Goal: Task Accomplishment & Management: Manage account settings

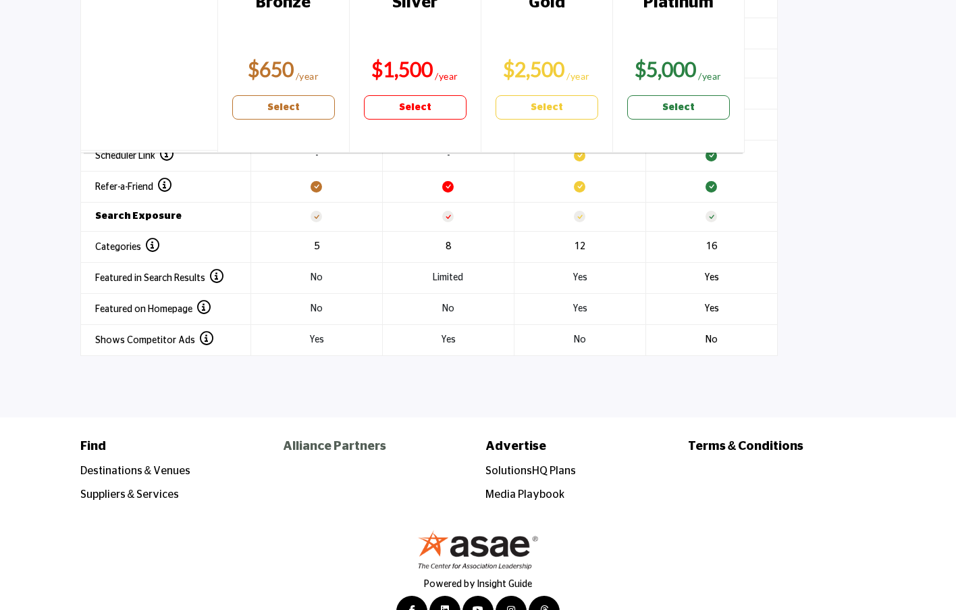
scroll to position [1877, 0]
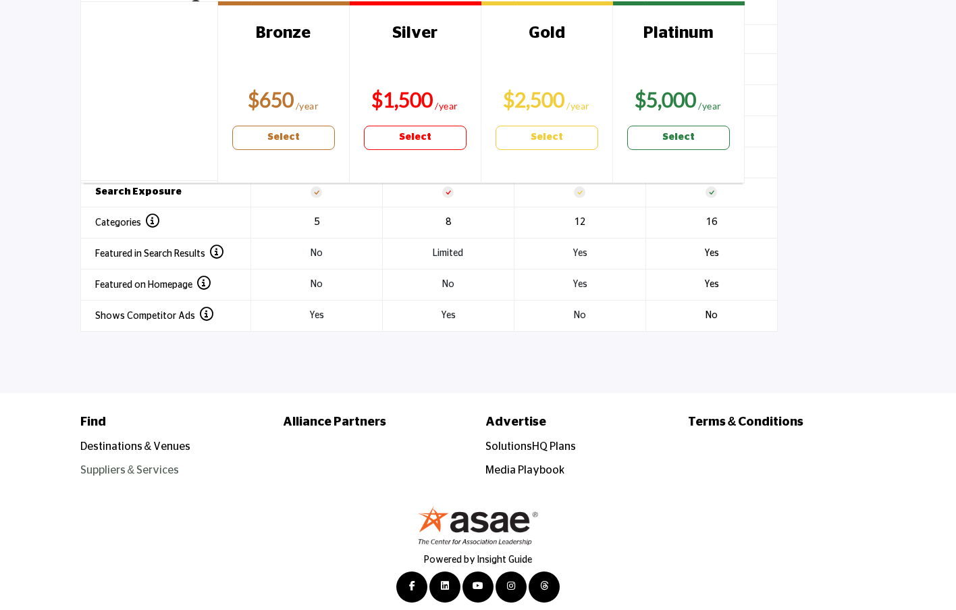
click at [145, 465] on link "Suppliers & Services" at bounding box center [129, 470] width 99 height 11
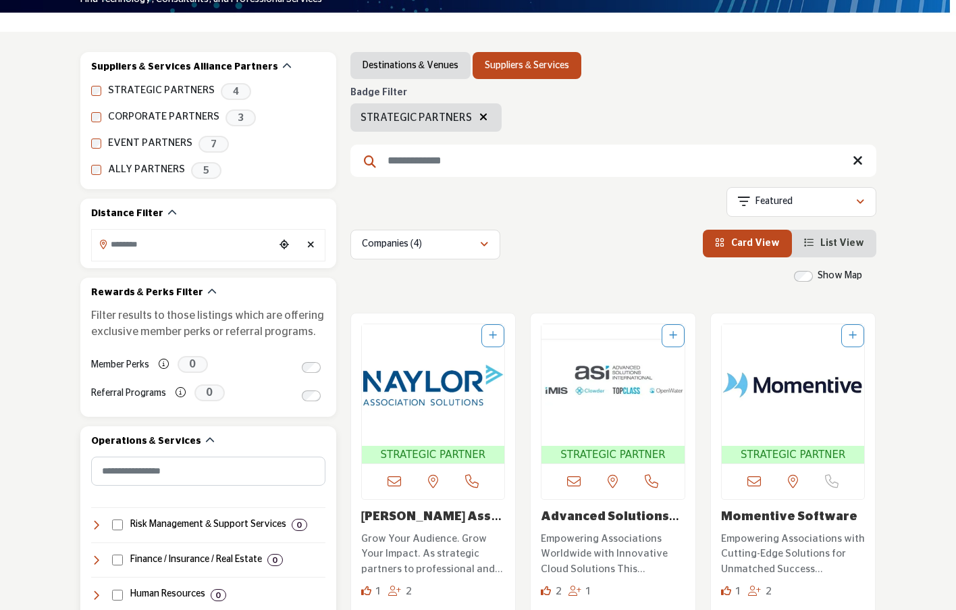
scroll to position [135, 0]
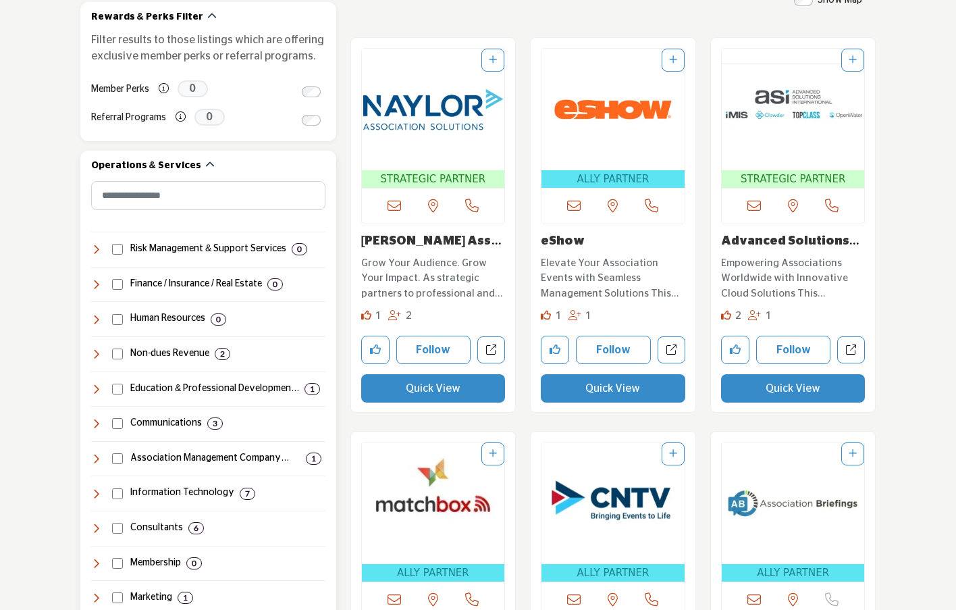
scroll to position [473, 0]
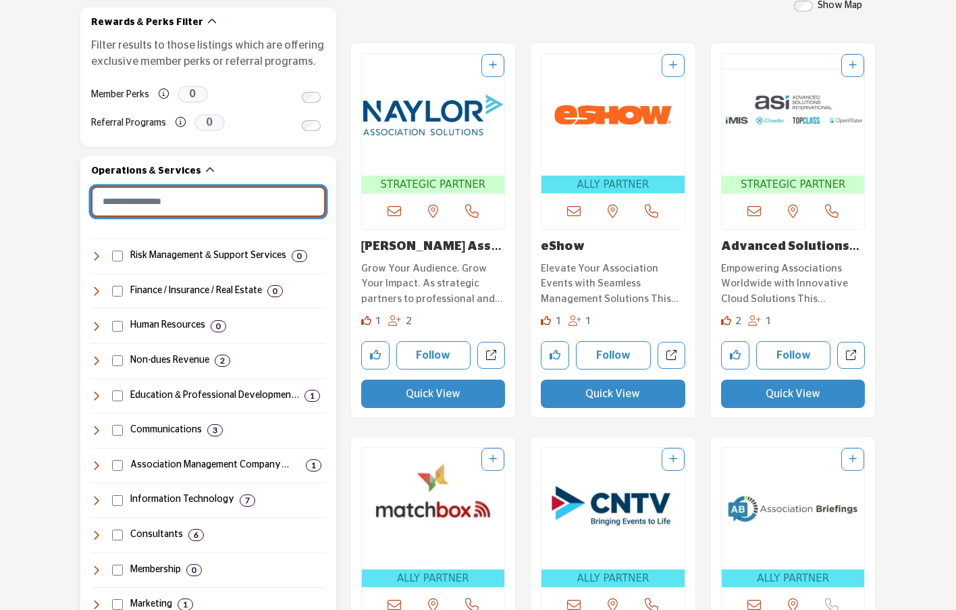
click at [135, 205] on input "Search Category" at bounding box center [208, 201] width 234 height 30
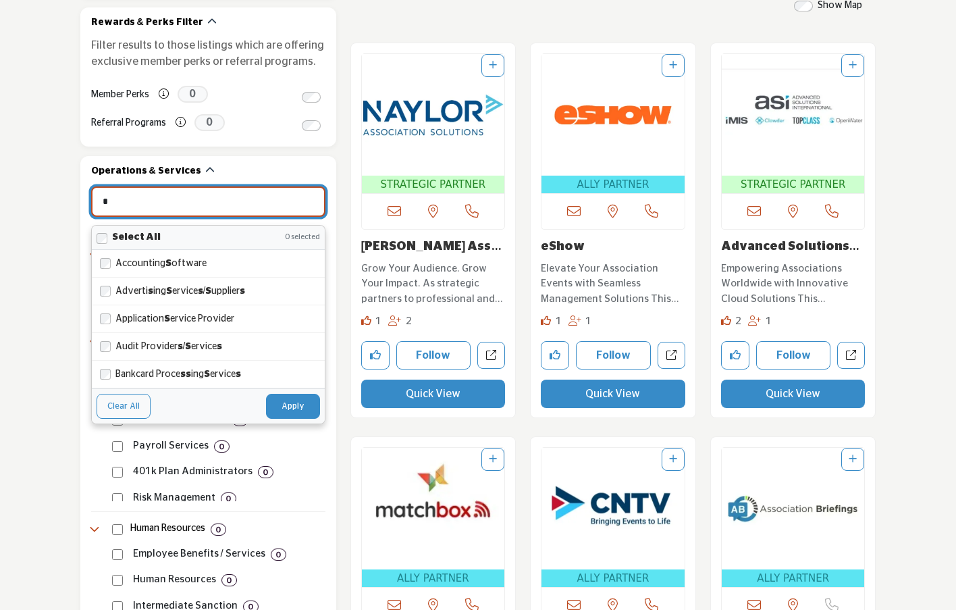
type input "**"
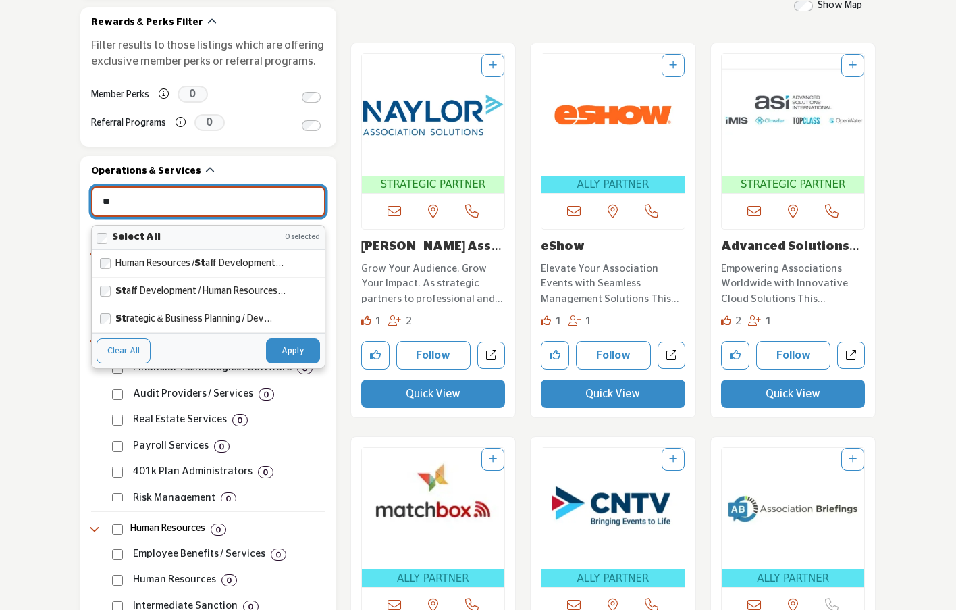
type input "**********"
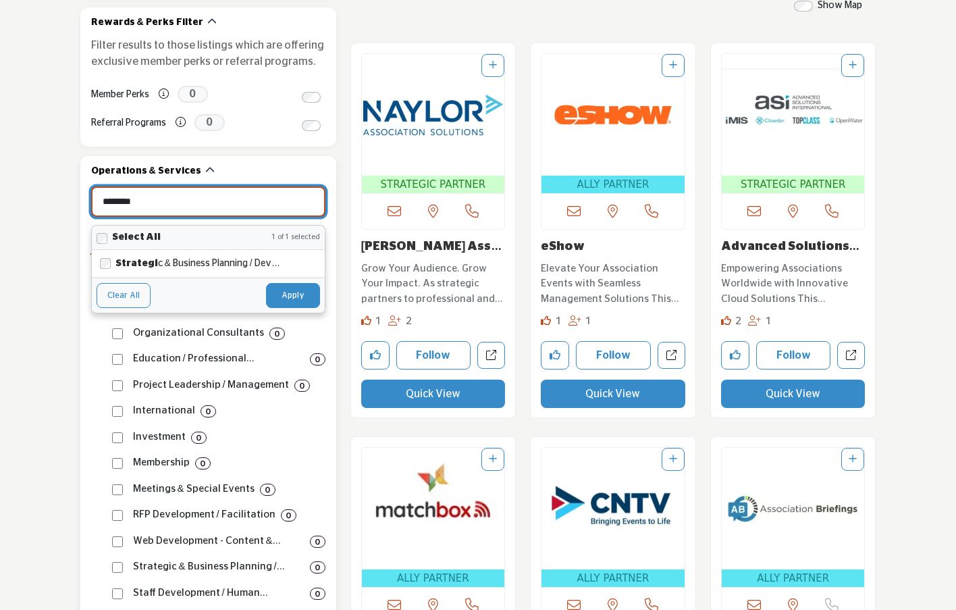
click at [272, 296] on button "Apply" at bounding box center [293, 295] width 54 height 24
type input "********"
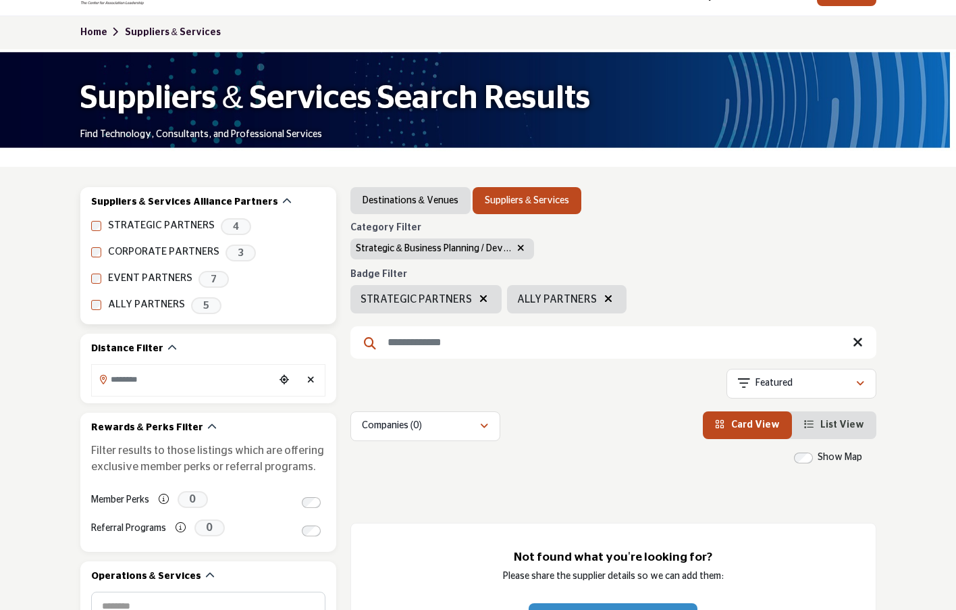
scroll to position [89, 0]
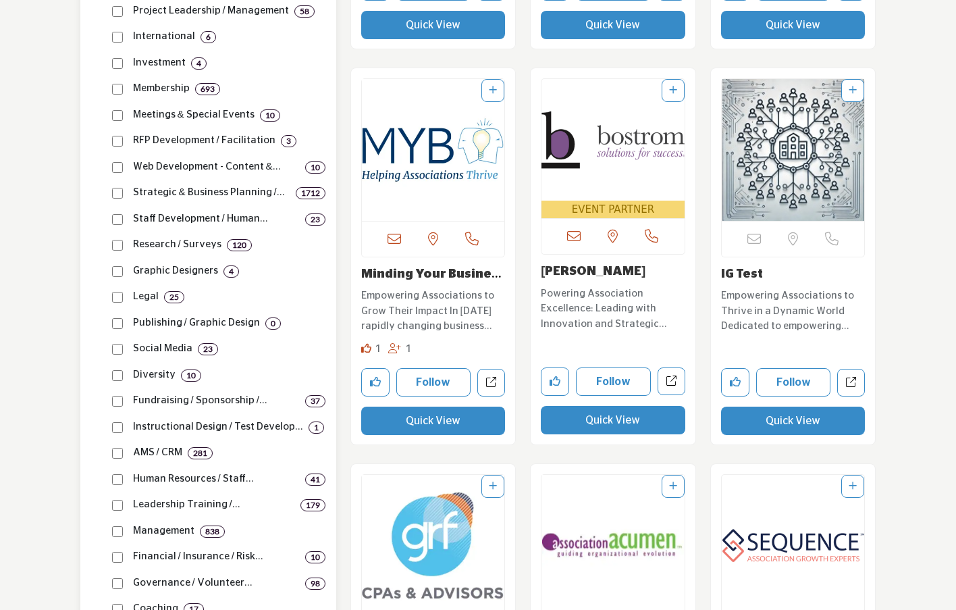
scroll to position [878, 0]
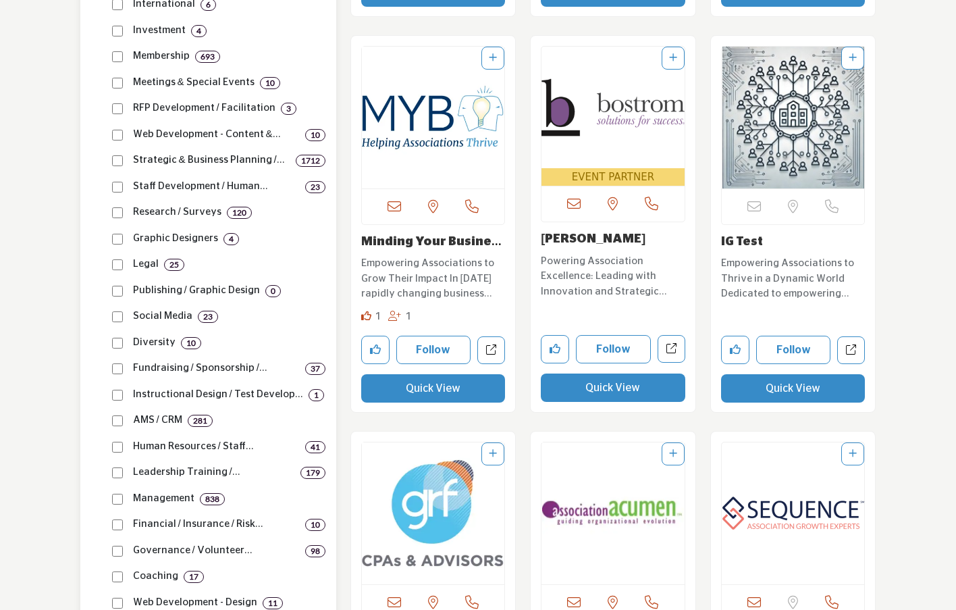
click at [207, 161] on p "Strategic & Business Planning / Dev..." at bounding box center [211, 161] width 157 height 16
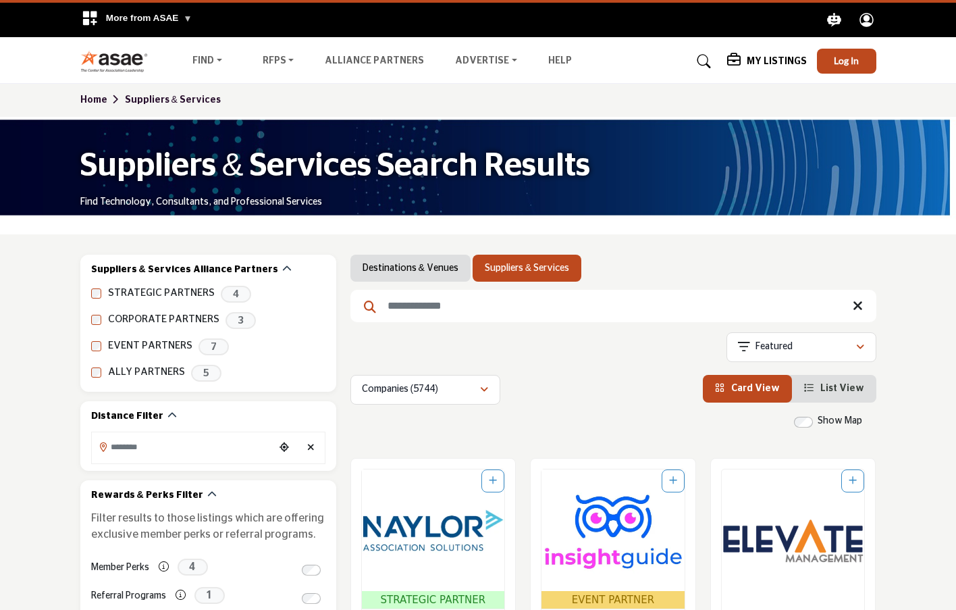
click at [409, 307] on input "Search Keyword" at bounding box center [613, 306] width 526 height 32
type input "*********"
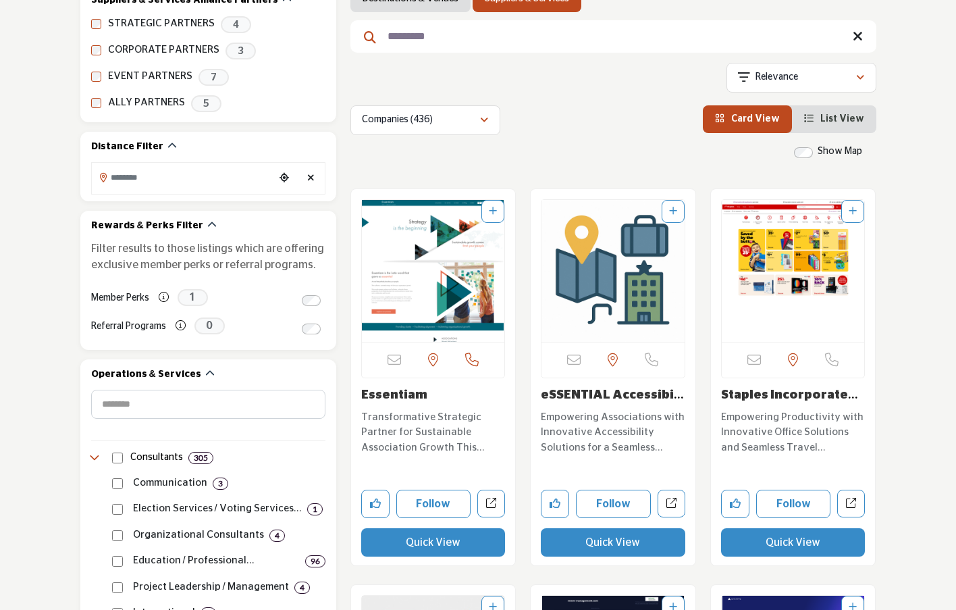
scroll to position [270, 0]
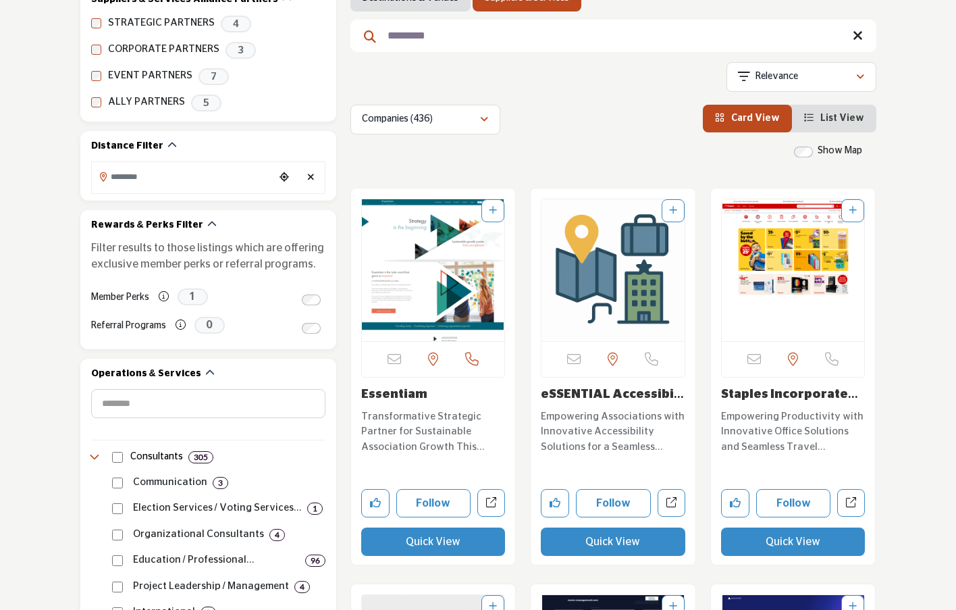
click at [426, 272] on img "Open Listing in new tab" at bounding box center [433, 270] width 143 height 142
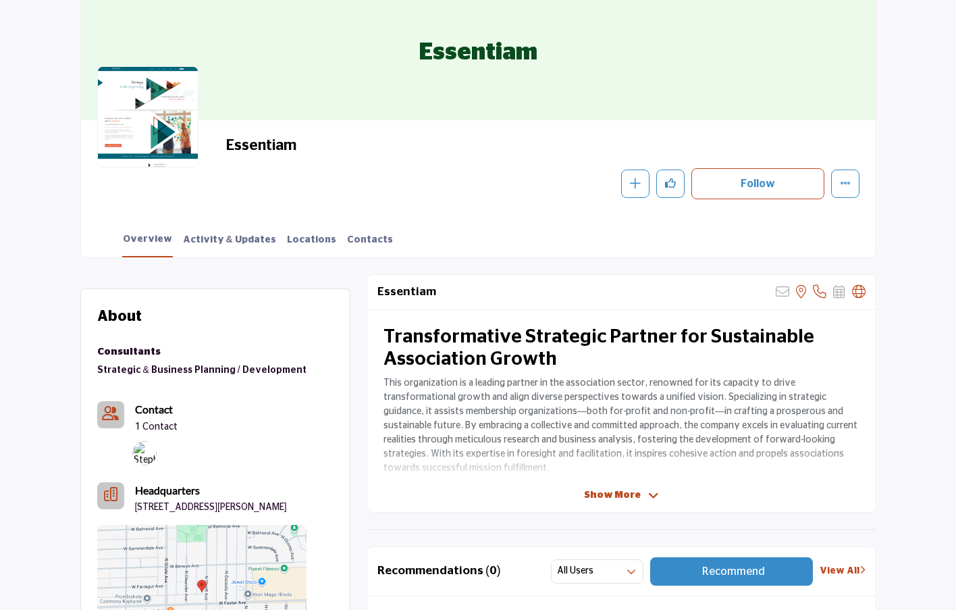
scroll to position [203, 0]
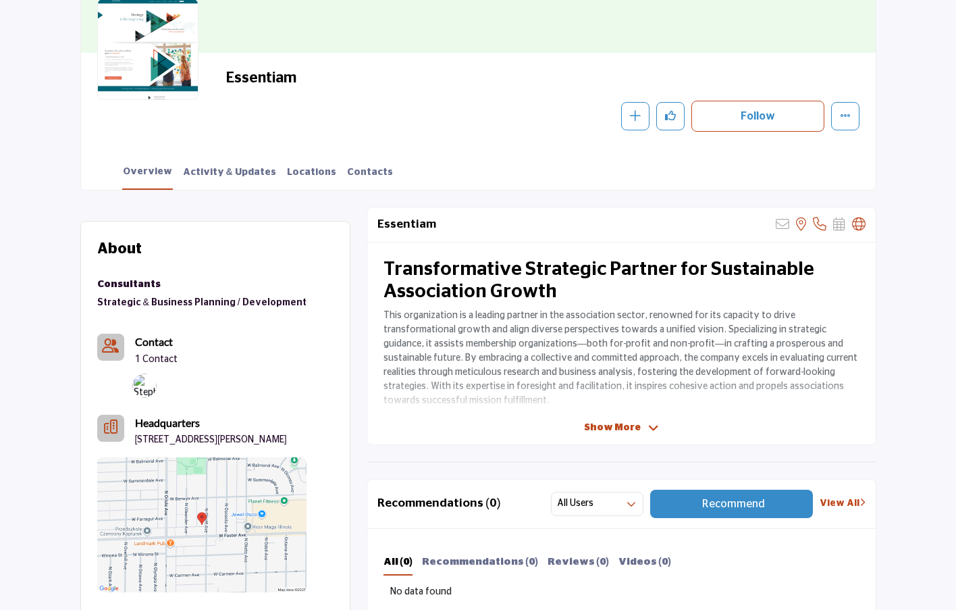
click at [623, 425] on span "Show More" at bounding box center [612, 428] width 57 height 14
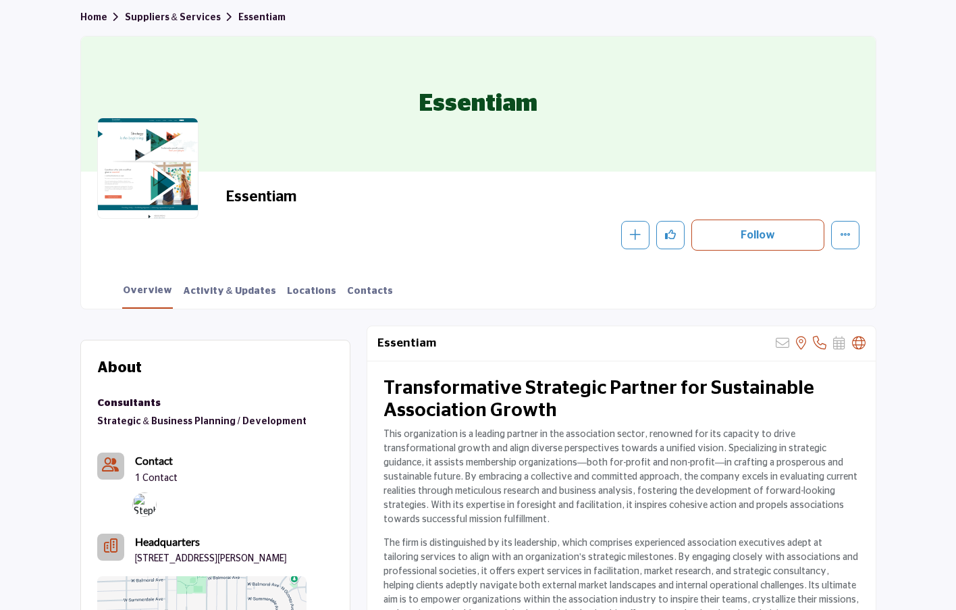
scroll to position [0, 0]
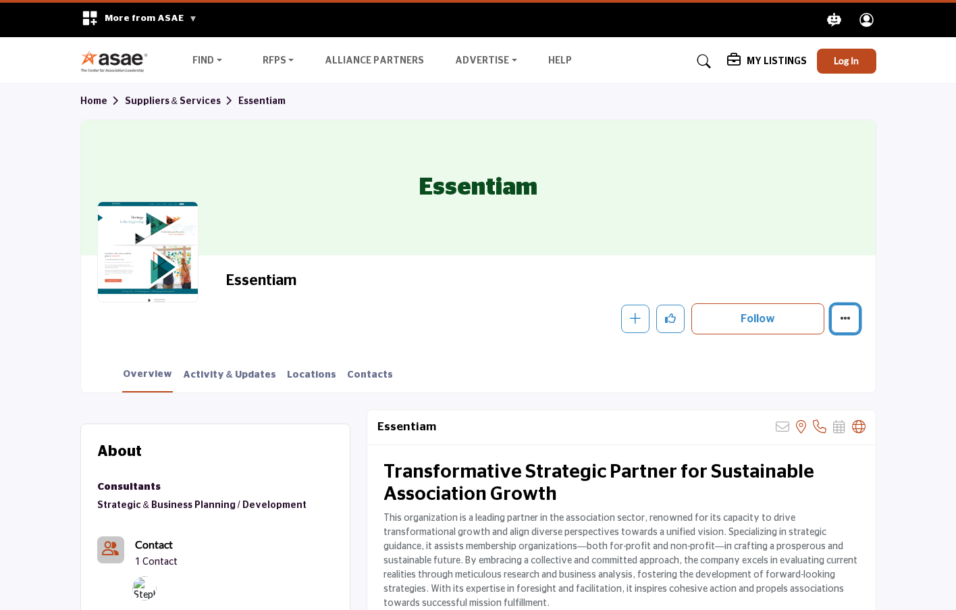
click at [854, 315] on button "More details" at bounding box center [845, 319] width 28 height 28
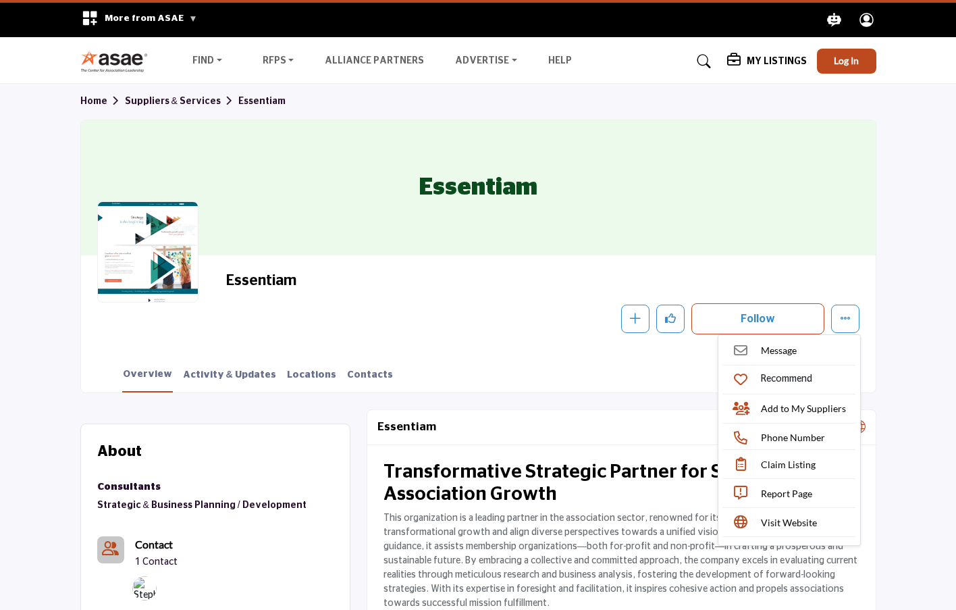
click at [873, 21] on icon "Explore ASAE" at bounding box center [867, 20] width 14 height 14
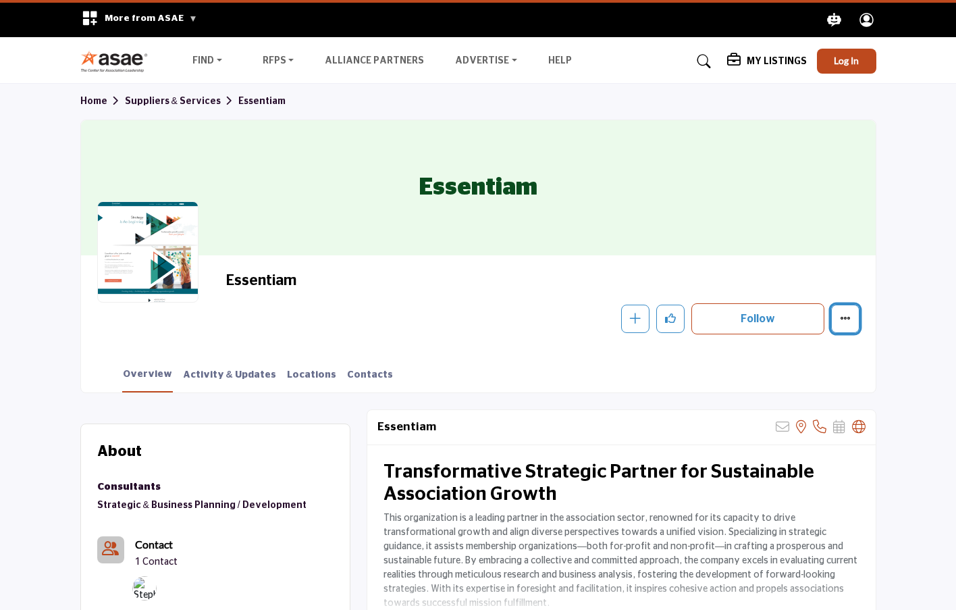
click at [854, 314] on button "More details" at bounding box center [845, 319] width 28 height 28
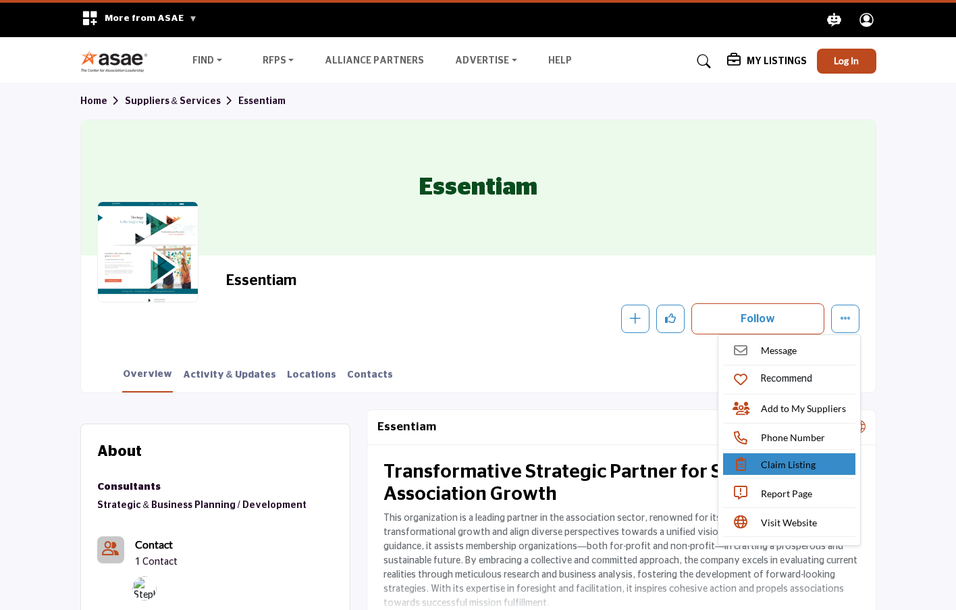
click at [791, 469] on span "Claim Listing" at bounding box center [788, 464] width 55 height 14
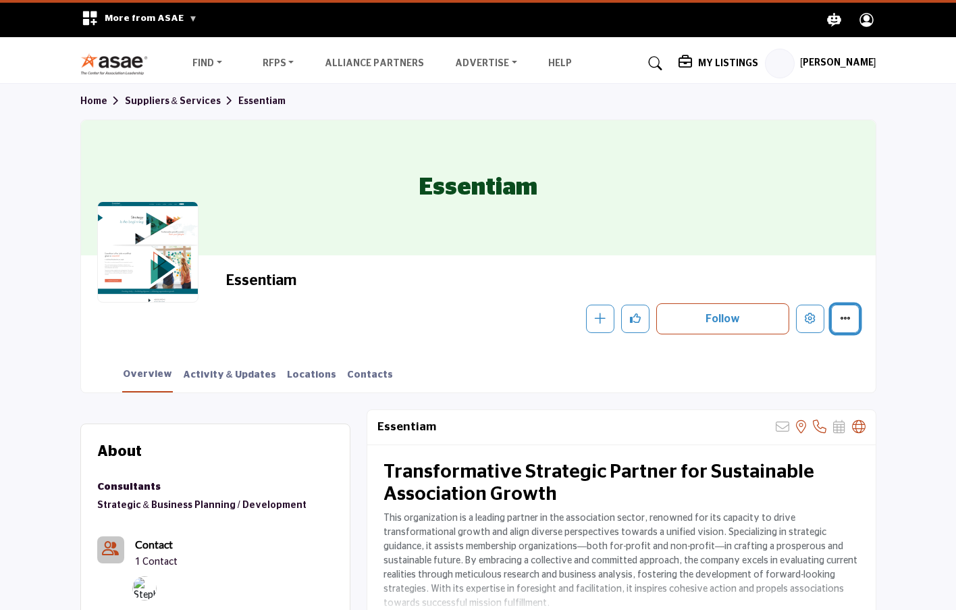
click at [849, 318] on icon "More details" at bounding box center [845, 318] width 11 height 11
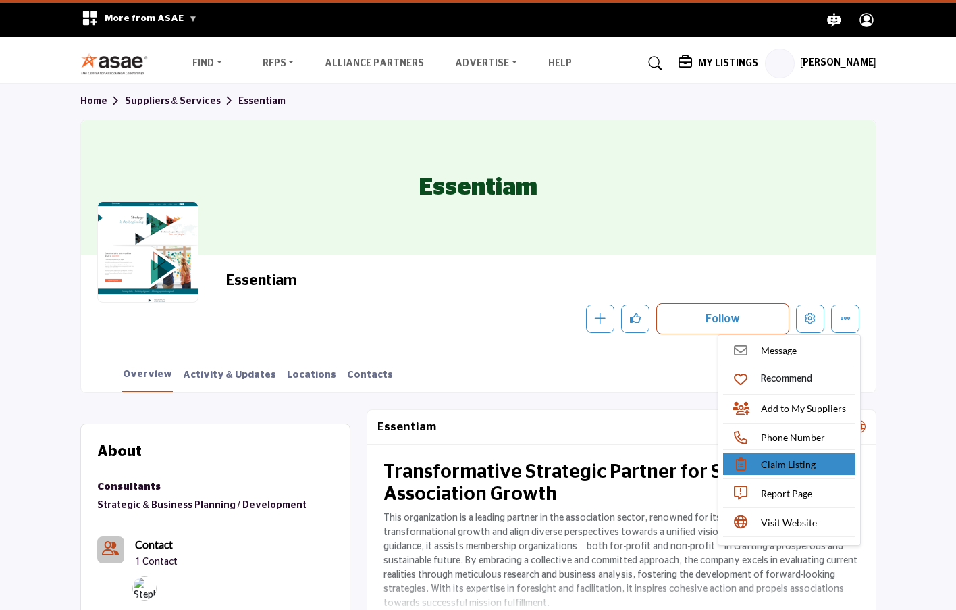
click at [788, 465] on span "Claim Listing" at bounding box center [788, 464] width 55 height 14
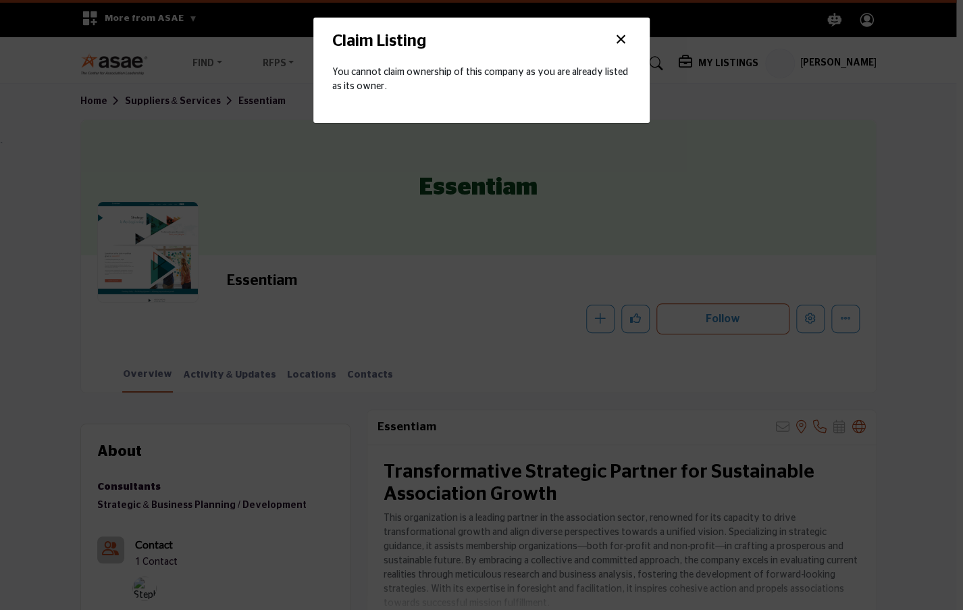
click at [620, 30] on button "×" at bounding box center [620, 40] width 20 height 26
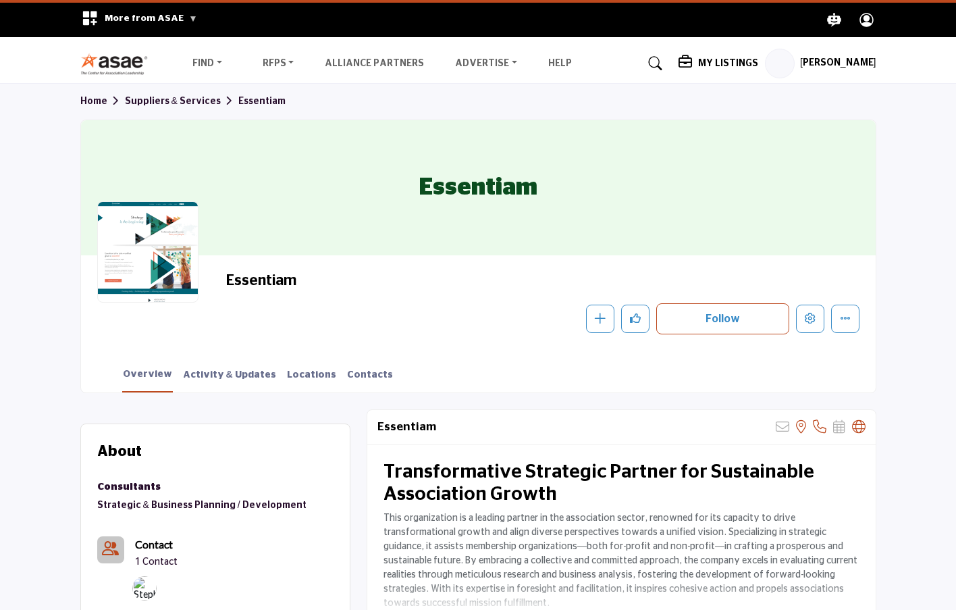
click at [842, 300] on div "Essentiam Follow Following Message Recommend Add to My Suppliers Phone Number C…" at bounding box center [542, 302] width 633 height 62
click at [845, 311] on button "More details" at bounding box center [845, 319] width 28 height 28
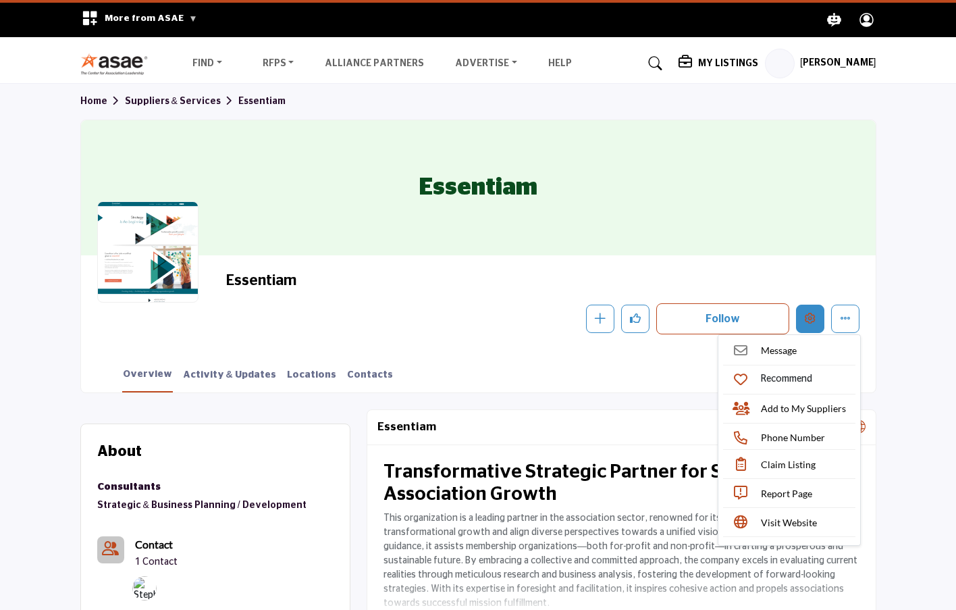
click at [810, 307] on button "Edit company" at bounding box center [810, 319] width 28 height 28
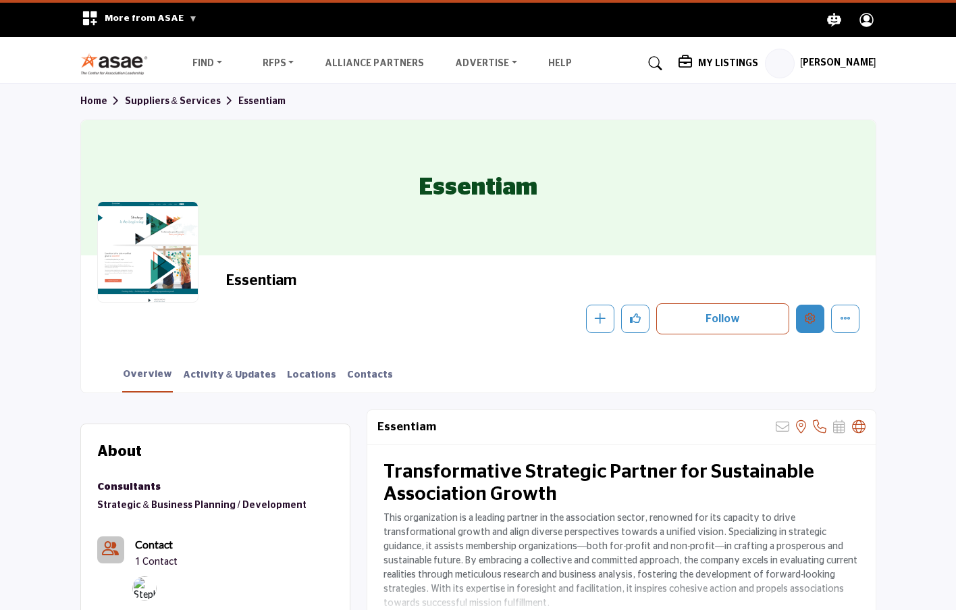
click at [813, 313] on icon "Edit company" at bounding box center [810, 318] width 11 height 11
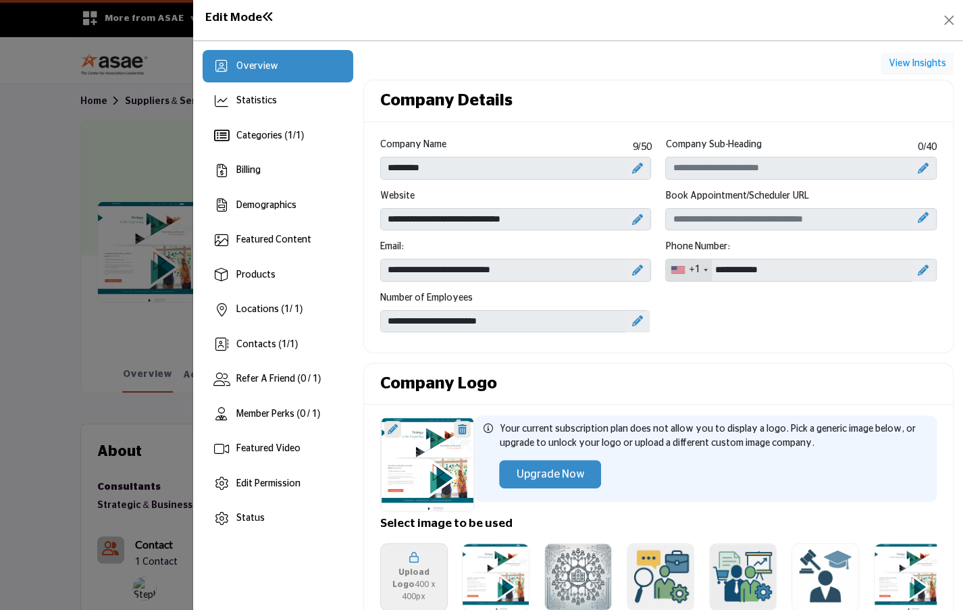
click at [643, 213] on div at bounding box center [637, 220] width 24 height 22
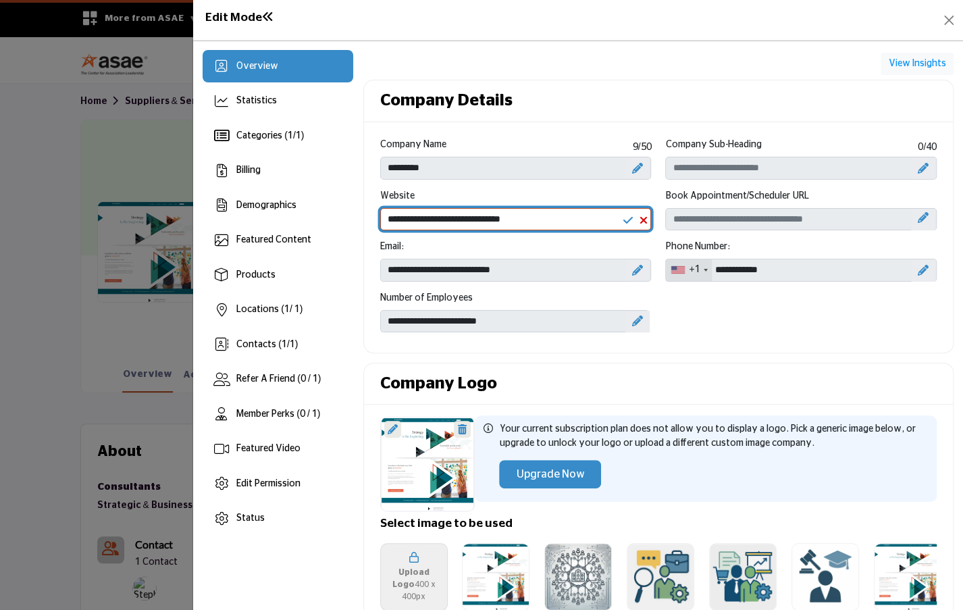
click at [484, 216] on input "**********" at bounding box center [515, 219] width 271 height 23
type input "**********"
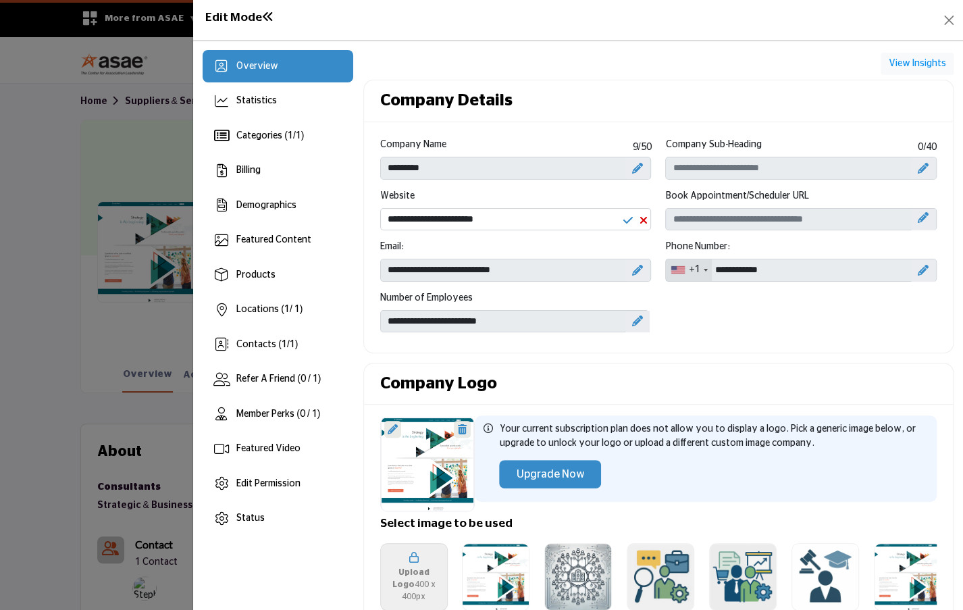
click at [756, 310] on div "Company Name 9 /50 ********* Company Sub-Heading 0 /40 Website" at bounding box center [658, 240] width 571 height 204
click at [926, 213] on div at bounding box center [923, 220] width 24 height 22
click at [918, 214] on icon "Upgrade Scheduler" at bounding box center [923, 217] width 11 height 11
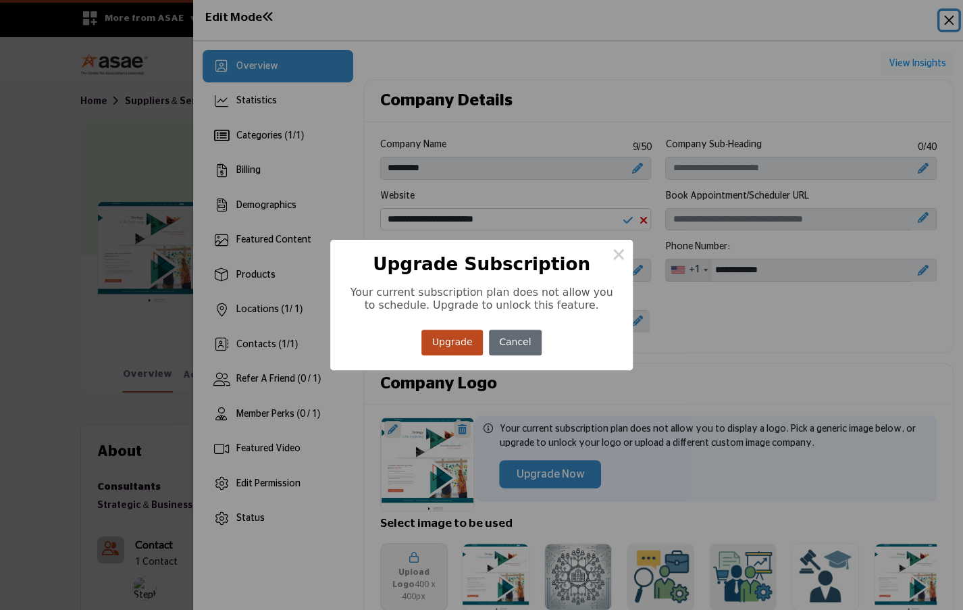
click at [523, 348] on button "Cancel" at bounding box center [515, 343] width 53 height 26
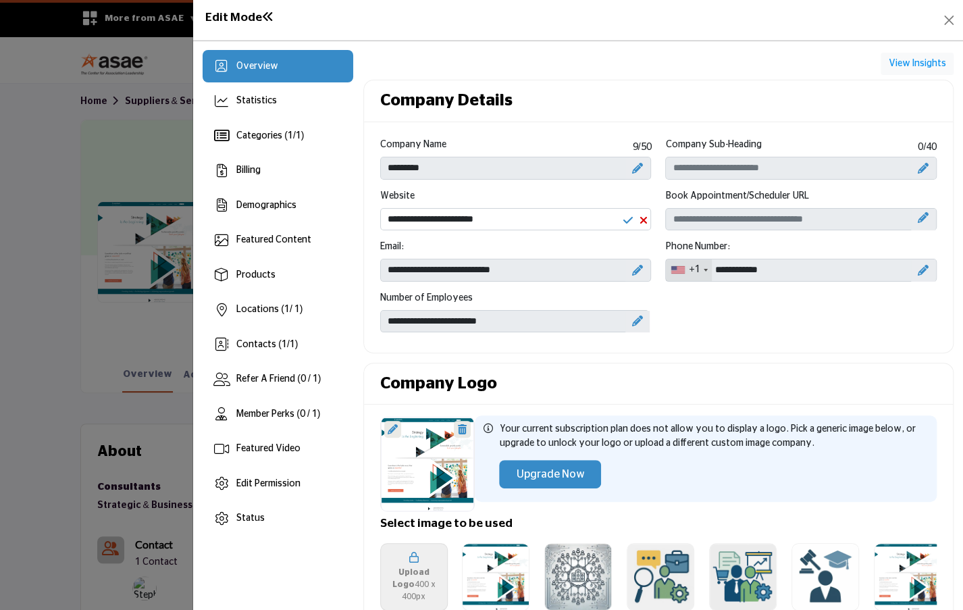
click at [632, 317] on icon at bounding box center [637, 320] width 11 height 11
click at [763, 319] on div "Company Name 9 /50 ********* Company Sub-Heading 0 /40 Website" at bounding box center [658, 240] width 571 height 204
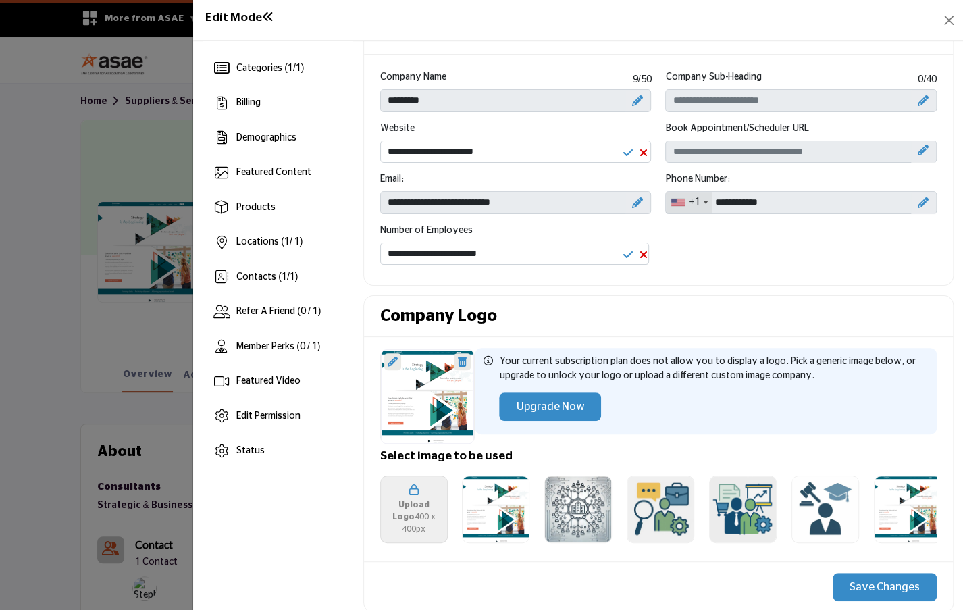
scroll to position [135, 0]
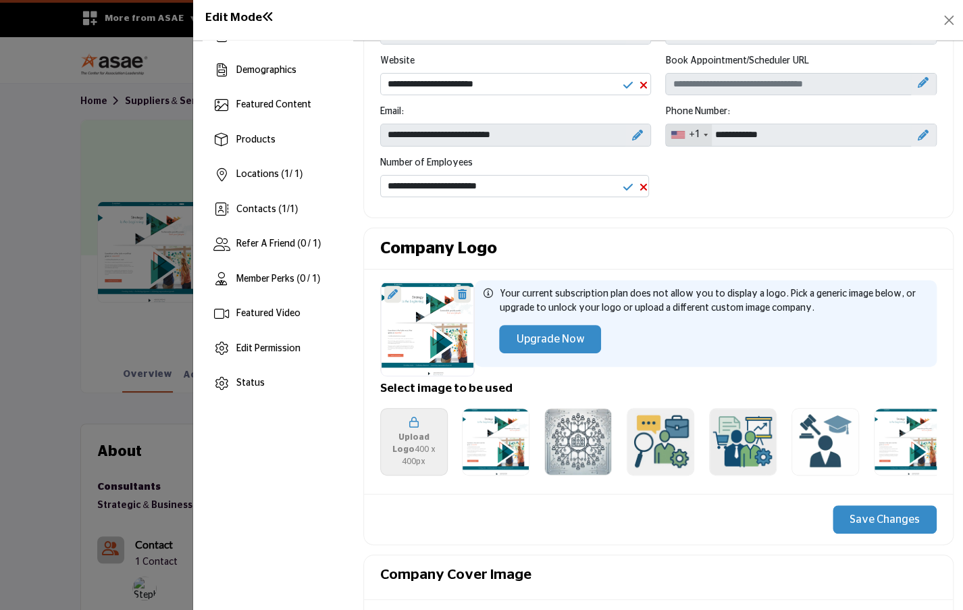
click at [641, 185] on icon at bounding box center [644, 187] width 8 height 11
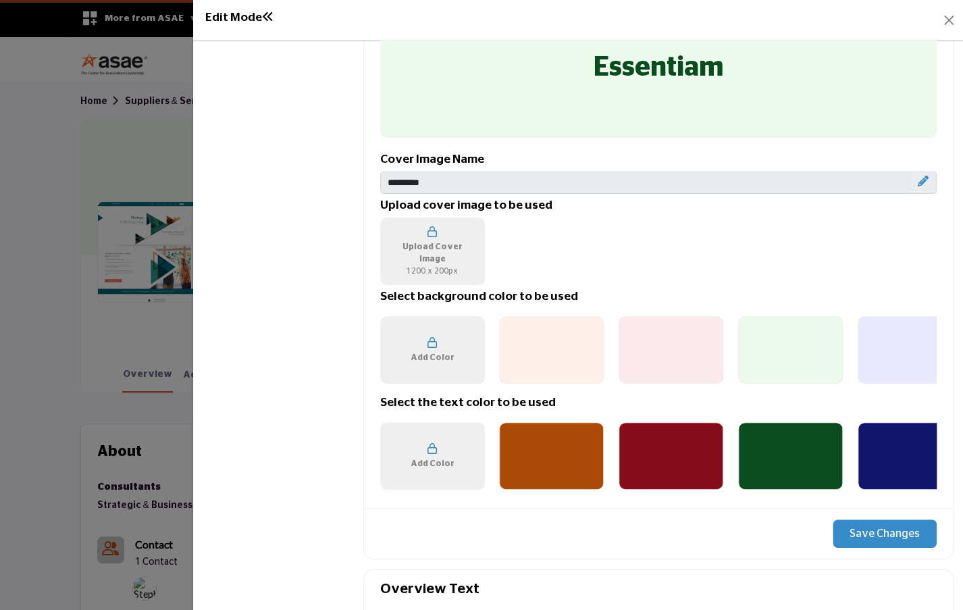
scroll to position [810, 0]
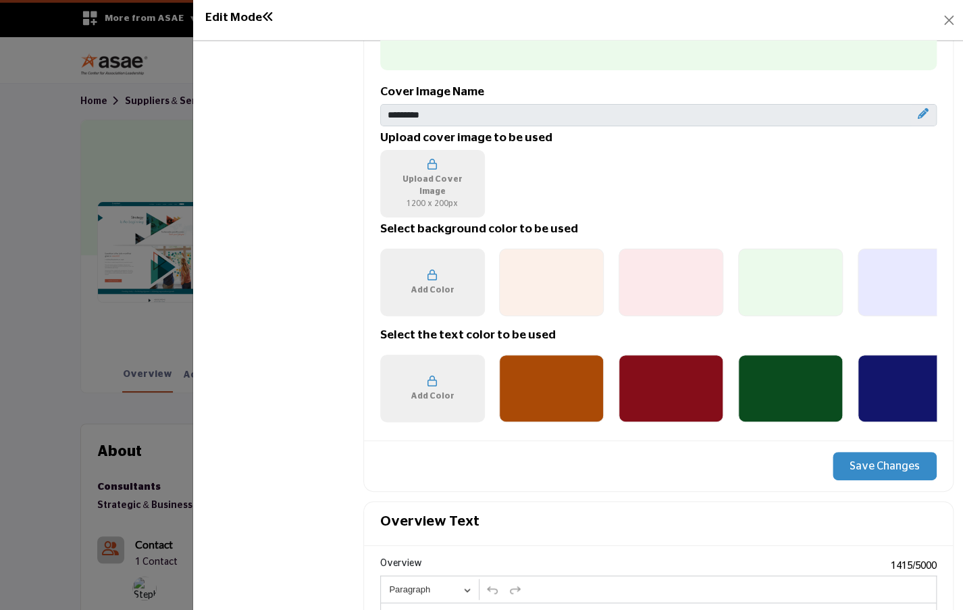
click at [421, 174] on div "Upload Cover Image 1200 x 200px" at bounding box center [433, 183] width 90 height 61
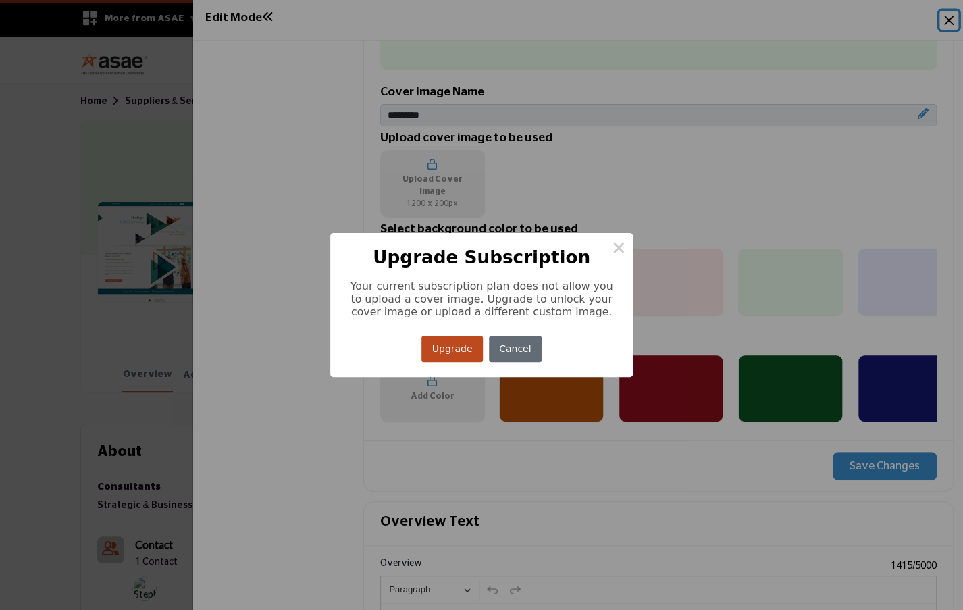
click at [517, 338] on button "Cancel" at bounding box center [515, 349] width 53 height 26
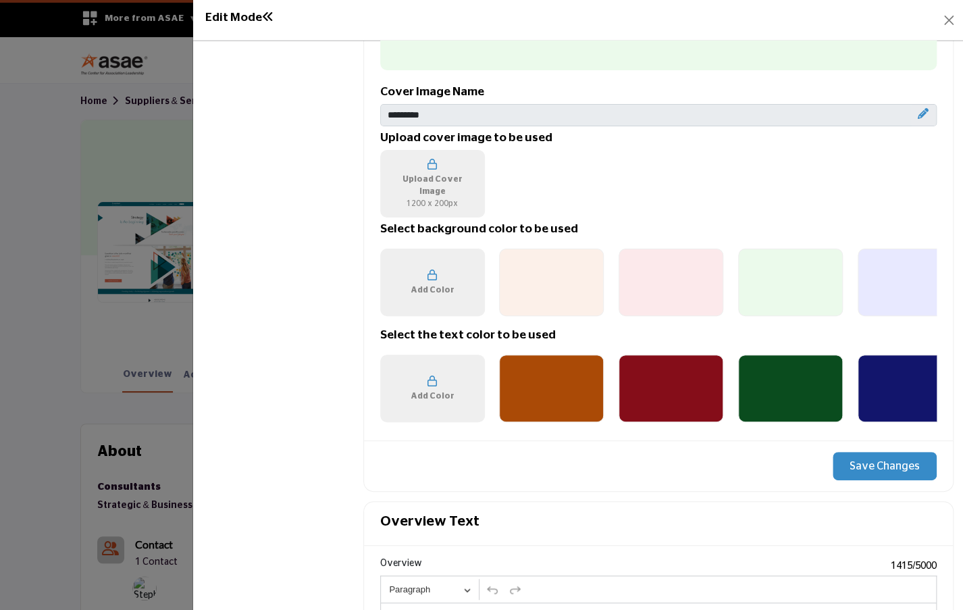
click at [461, 271] on div "Add Color" at bounding box center [432, 283] width 105 height 68
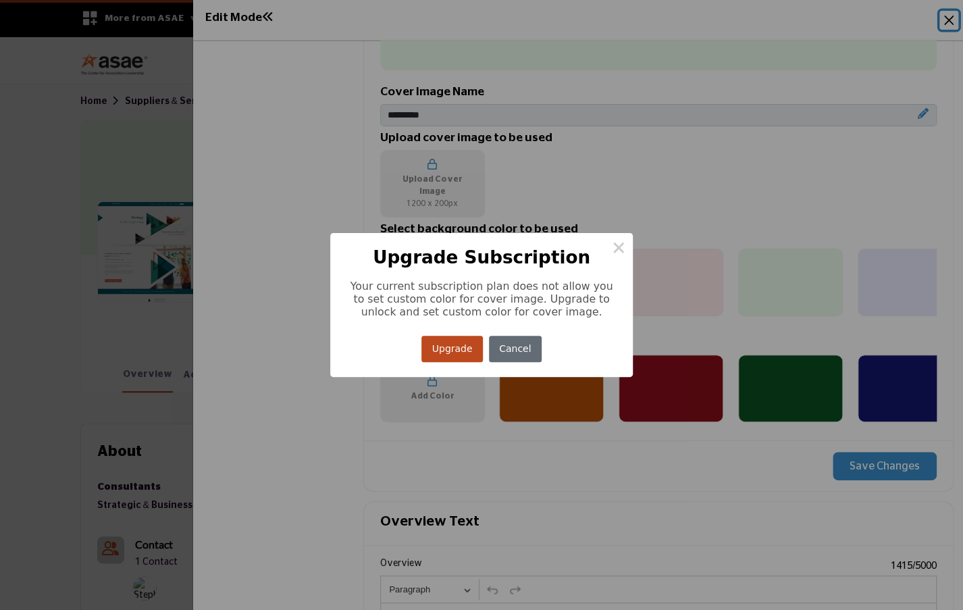
click at [515, 358] on button "Cancel" at bounding box center [515, 349] width 53 height 26
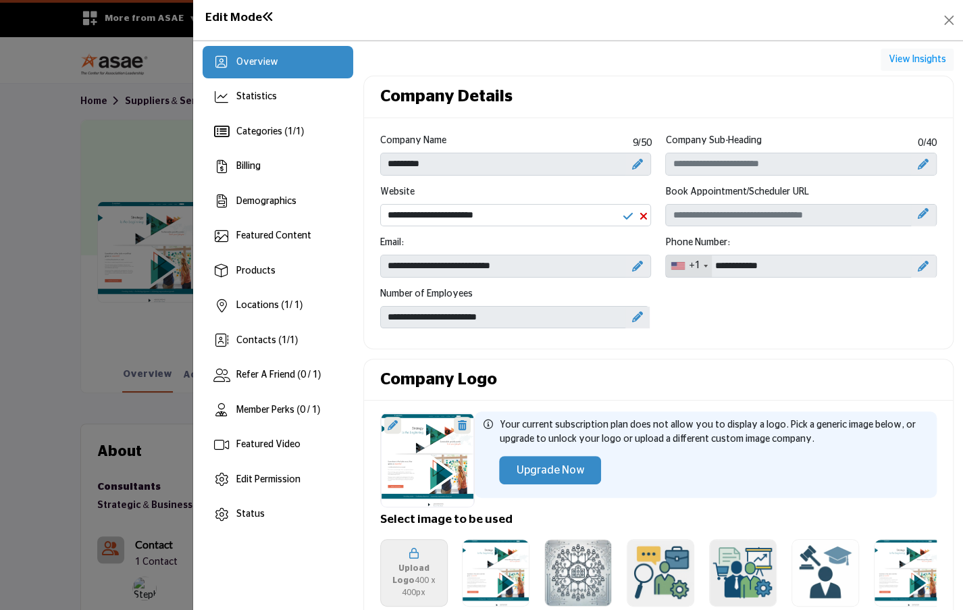
scroll to position [0, 0]
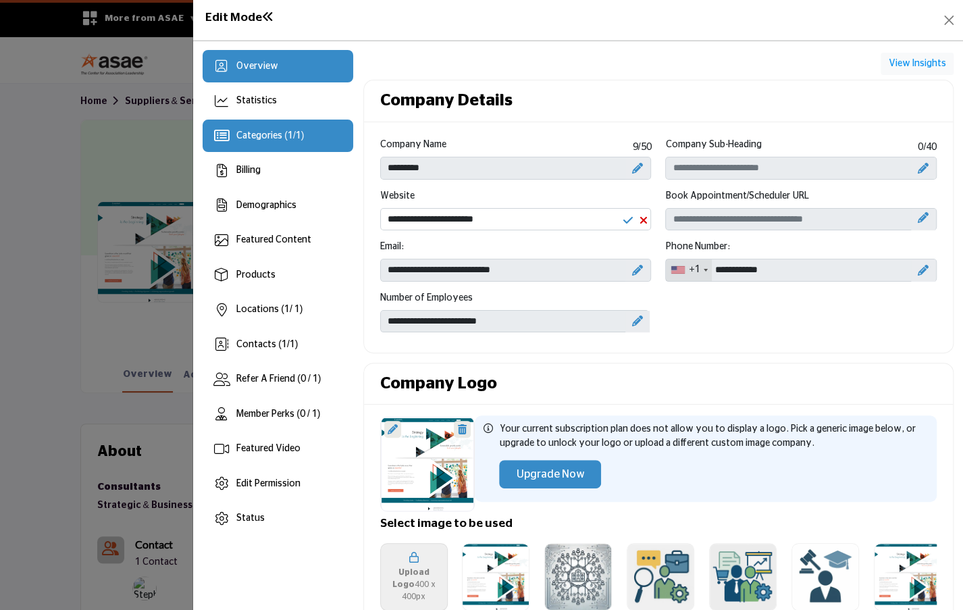
click at [250, 134] on span "Categories ( 1 / 1 )" at bounding box center [270, 135] width 68 height 9
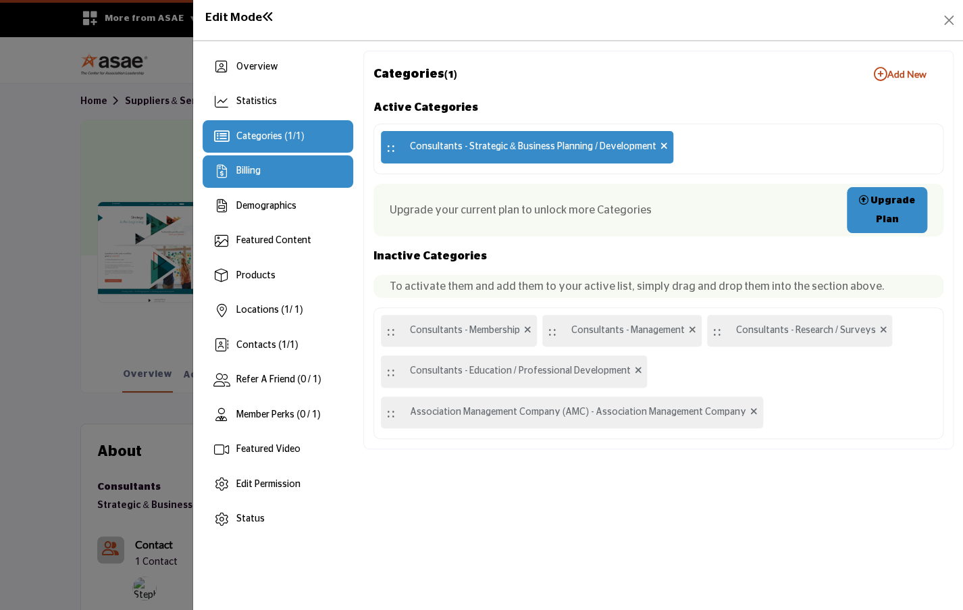
click at [248, 178] on div "Billing" at bounding box center [248, 171] width 24 height 14
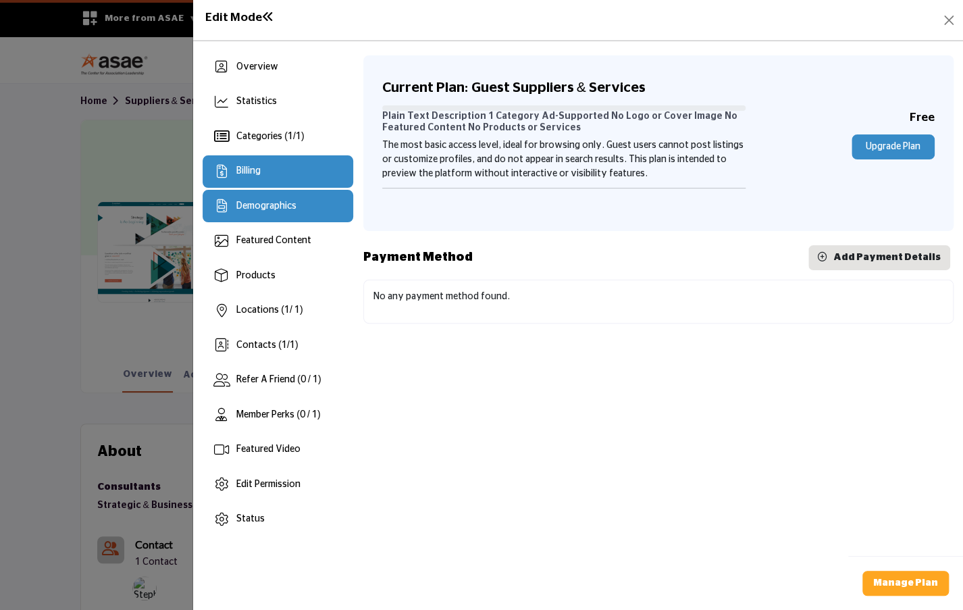
click at [267, 209] on span "Demographics" at bounding box center [266, 205] width 60 height 9
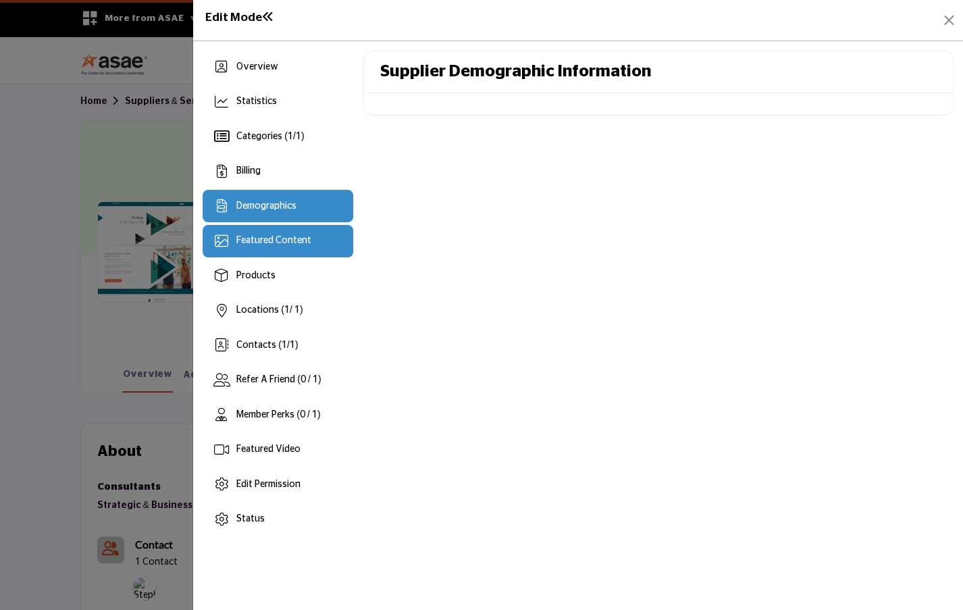
click at [278, 252] on div "Featured Content" at bounding box center [278, 241] width 150 height 32
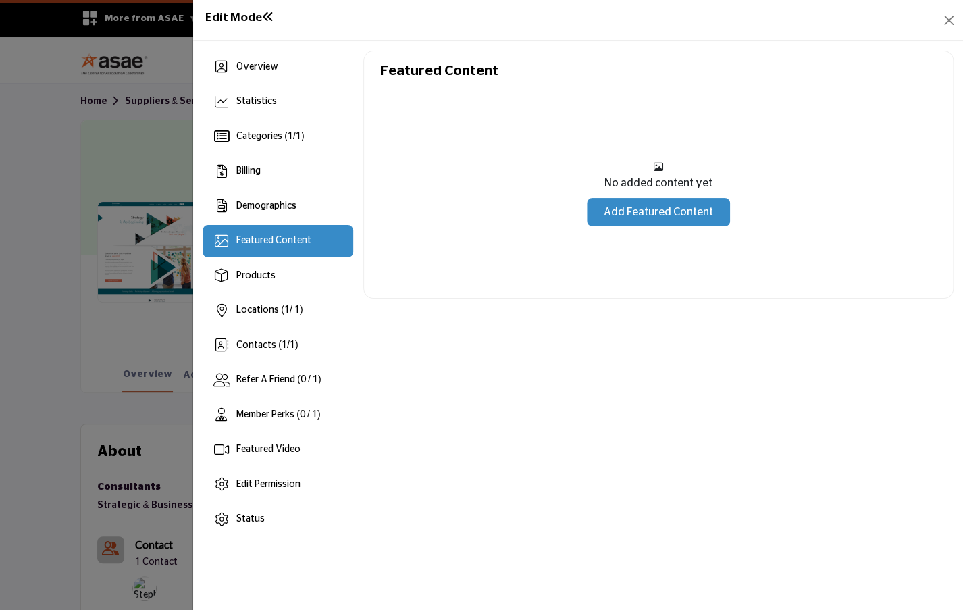
click at [635, 213] on link "Add Featured Content" at bounding box center [658, 212] width 143 height 28
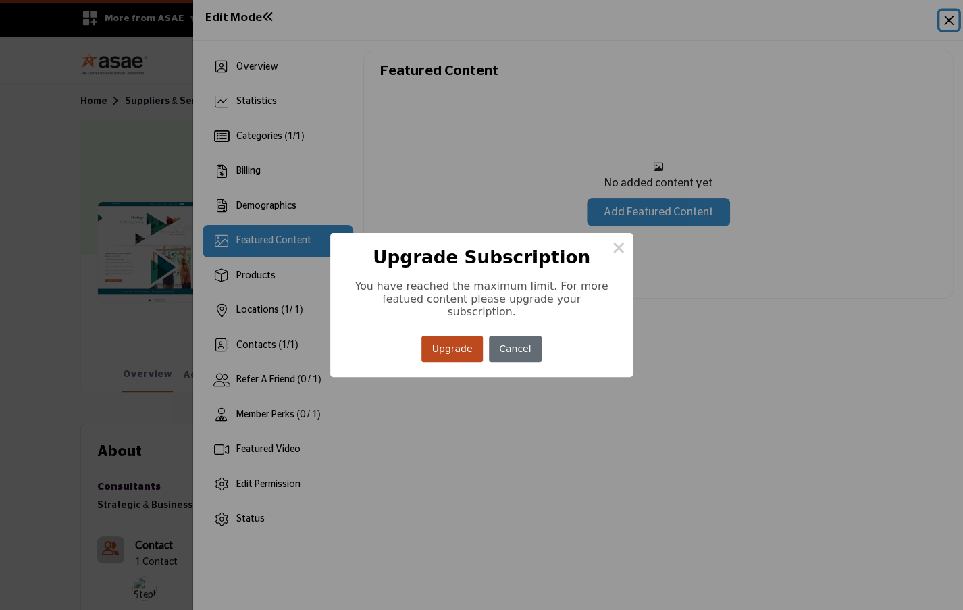
click at [513, 341] on button "Cancel" at bounding box center [515, 349] width 53 height 26
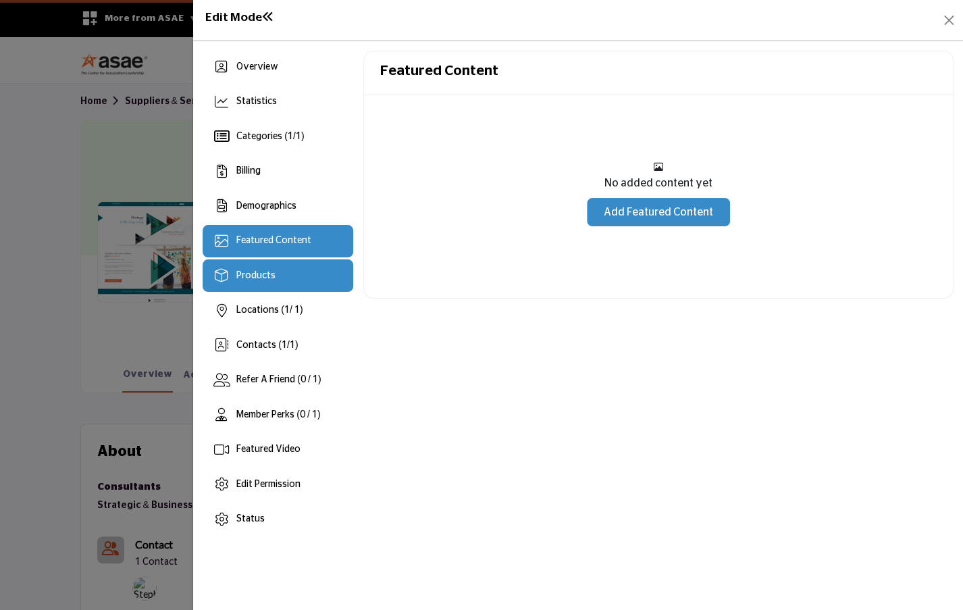
click at [297, 286] on div "Products" at bounding box center [278, 275] width 150 height 32
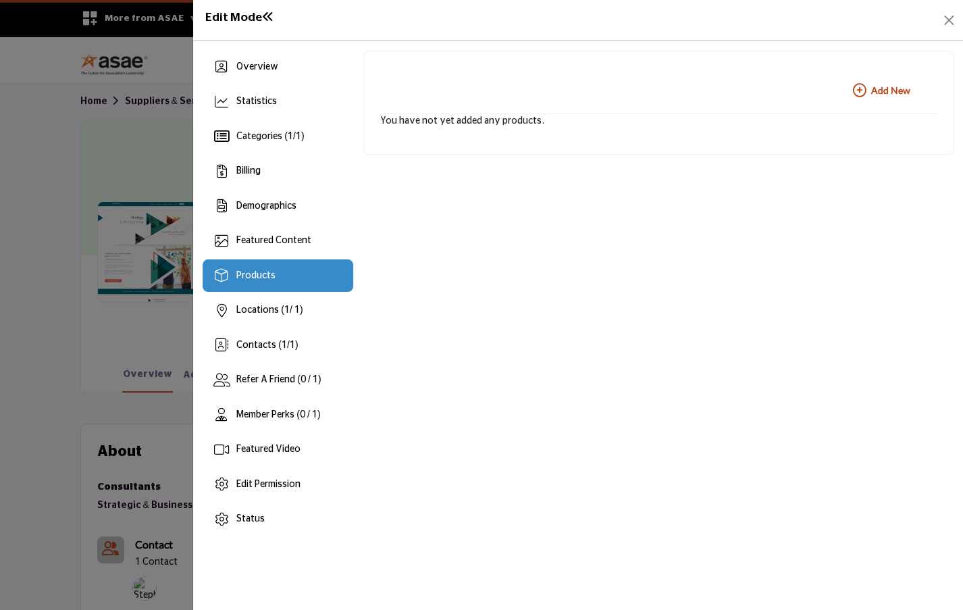
click at [883, 90] on b "Add New Add New" at bounding box center [881, 91] width 57 height 14
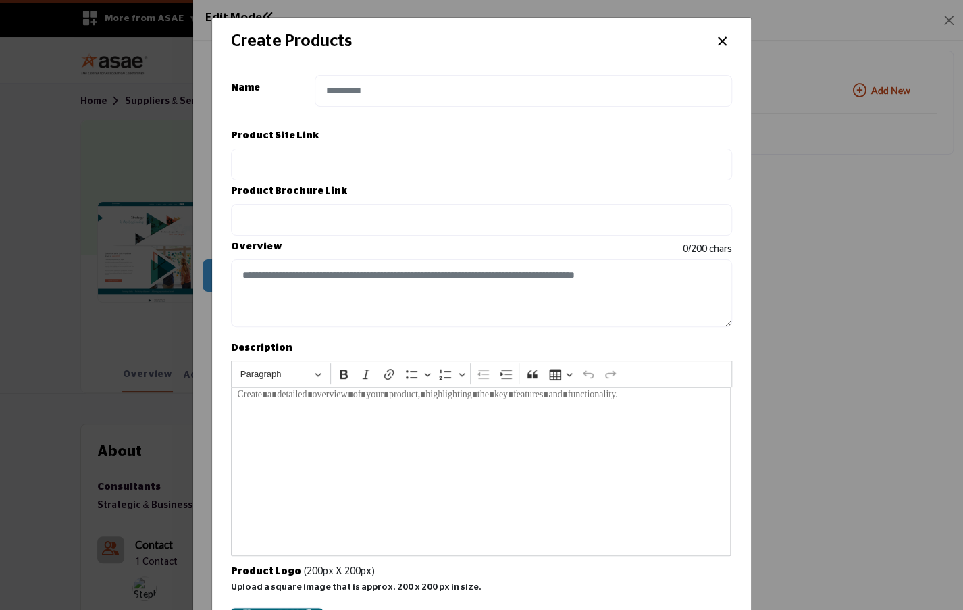
click at [723, 41] on button "×" at bounding box center [722, 40] width 20 height 26
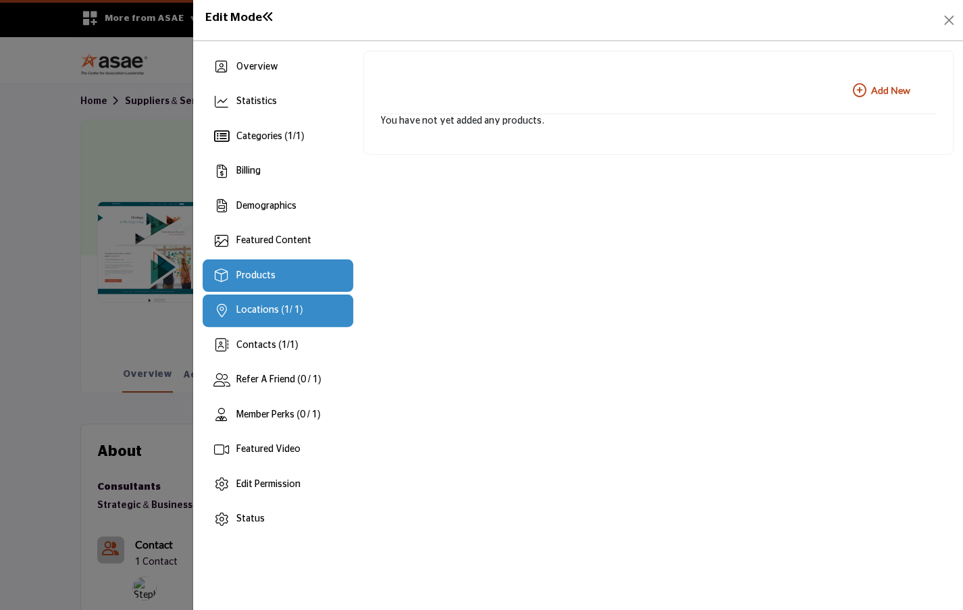
click at [254, 315] on span "Locations ( 1 / 1)" at bounding box center [269, 309] width 66 height 9
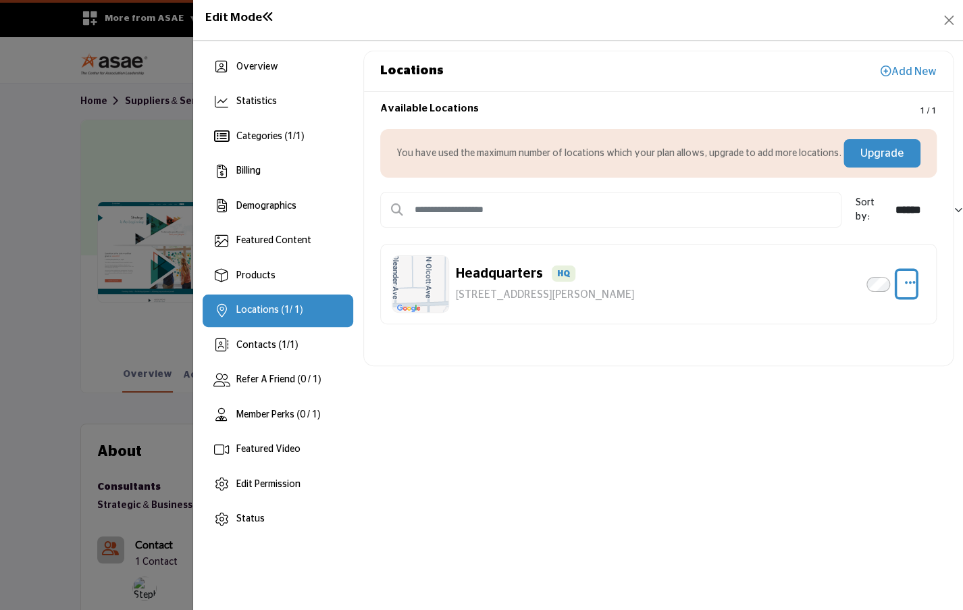
click at [911, 282] on icon "button" at bounding box center [909, 282] width 11 height 12
click at [824, 348] on link "Edit" at bounding box center [844, 348] width 131 height 24
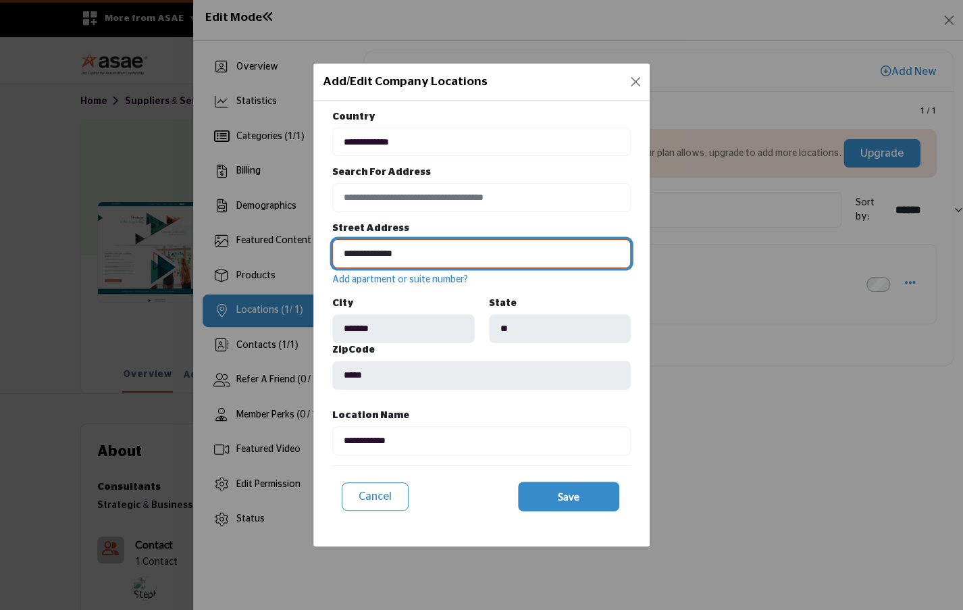
drag, startPoint x: 425, startPoint y: 256, endPoint x: 309, endPoint y: 253, distance: 116.2
click at [309, 253] on div "**********" at bounding box center [481, 305] width 963 height 610
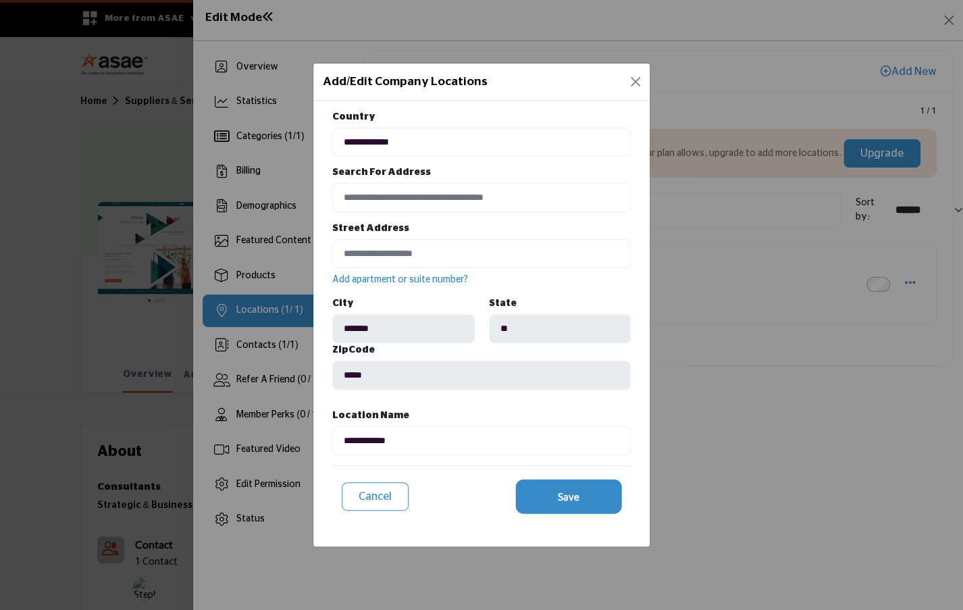
click at [573, 500] on span "Save" at bounding box center [569, 497] width 22 height 16
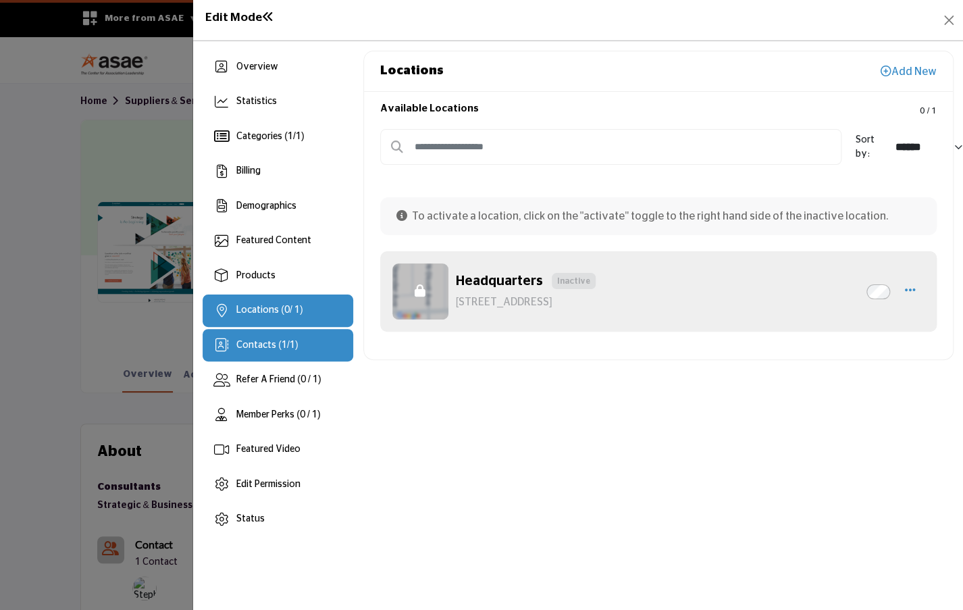
click at [300, 346] on div "Contacts ( 1 / 1 )" at bounding box center [278, 345] width 150 height 32
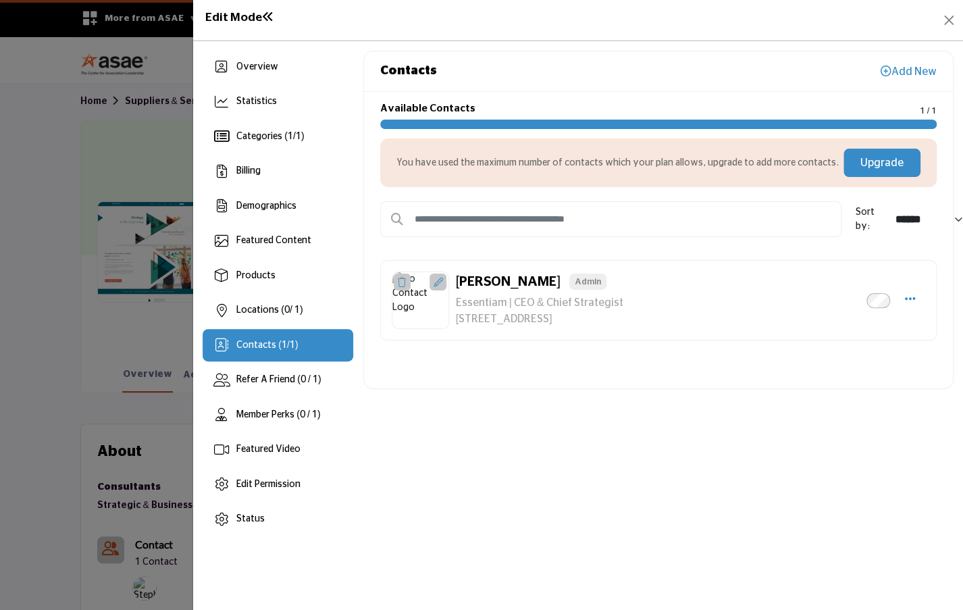
click at [437, 284] on icon at bounding box center [438, 282] width 9 height 9
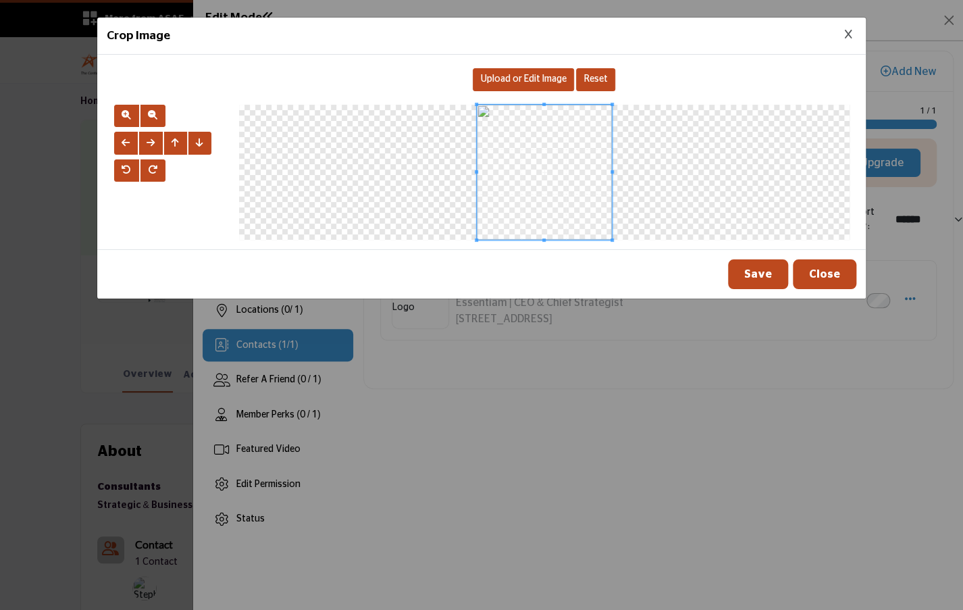
click at [543, 75] on span "Upload or Edit Image" at bounding box center [524, 78] width 86 height 9
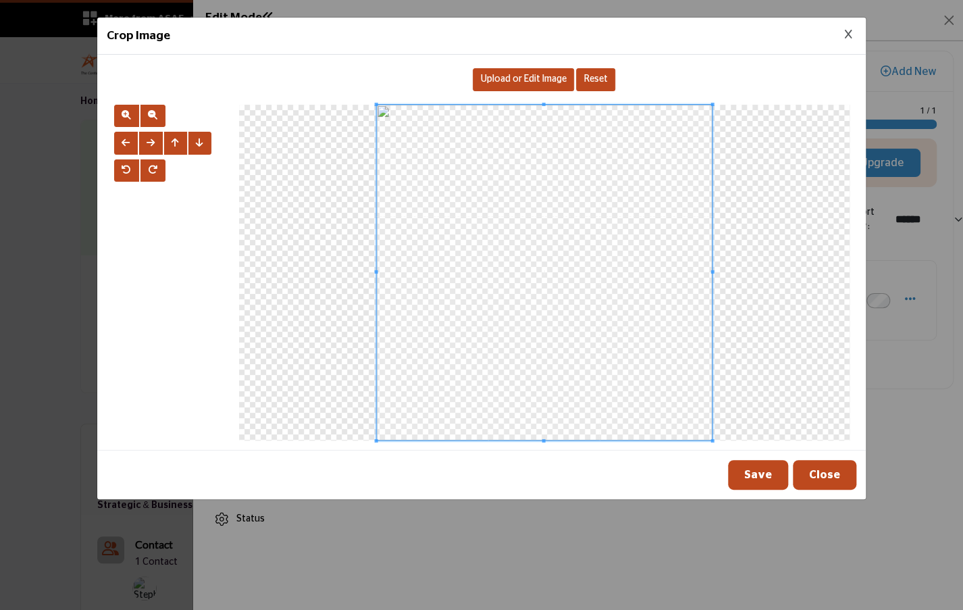
click at [756, 479] on button "Save" at bounding box center [758, 475] width 60 height 30
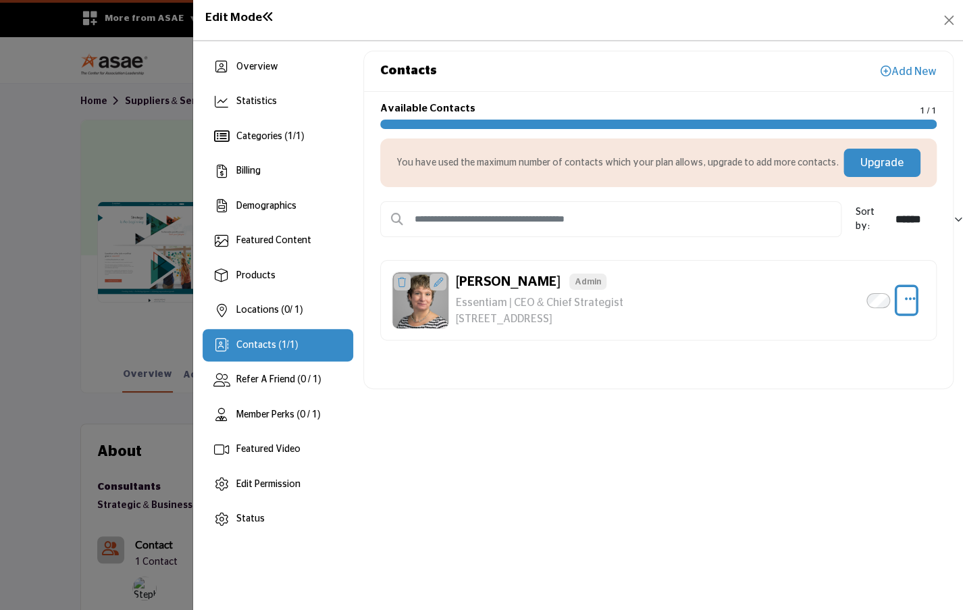
click at [914, 298] on icon "Select Droddown options" at bounding box center [909, 298] width 11 height 12
click at [861, 331] on link "Edit Contact" at bounding box center [844, 332] width 131 height 24
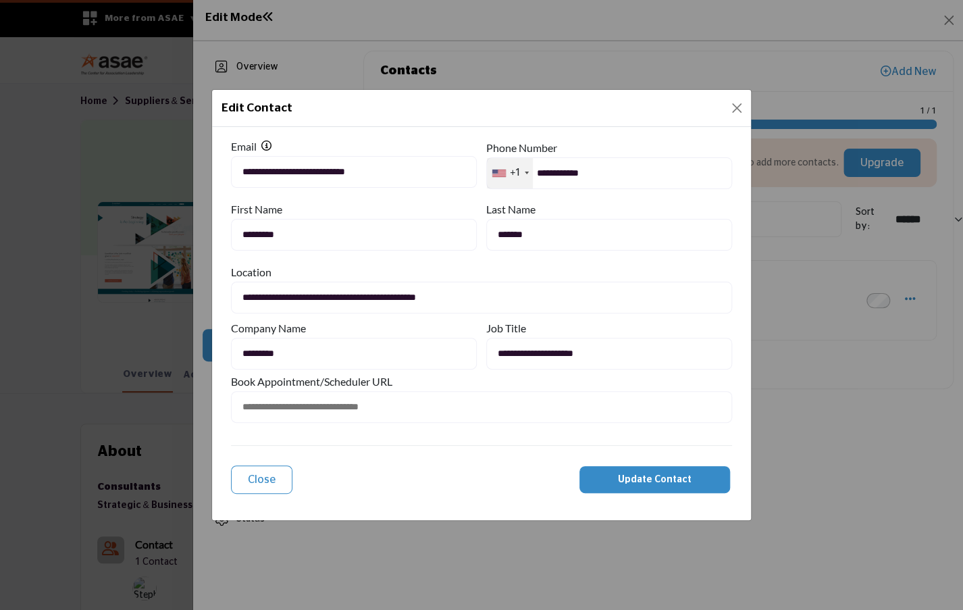
type input "**********"
type input "*******"
type input "**"
type input "*****"
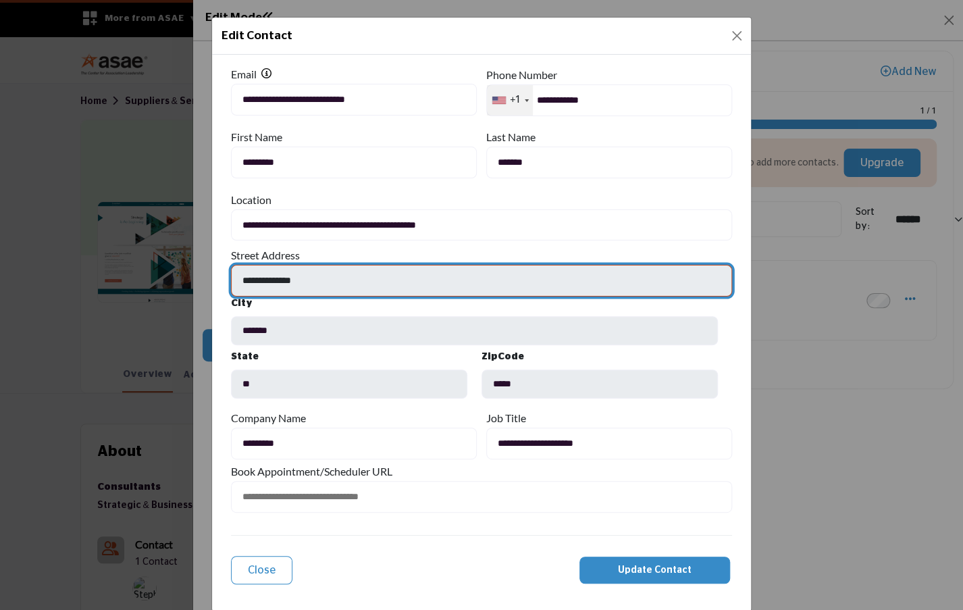
drag, startPoint x: 314, startPoint y: 280, endPoint x: 208, endPoint y: 278, distance: 106.0
click at [212, 278] on div "**********" at bounding box center [481, 328] width 539 height 546
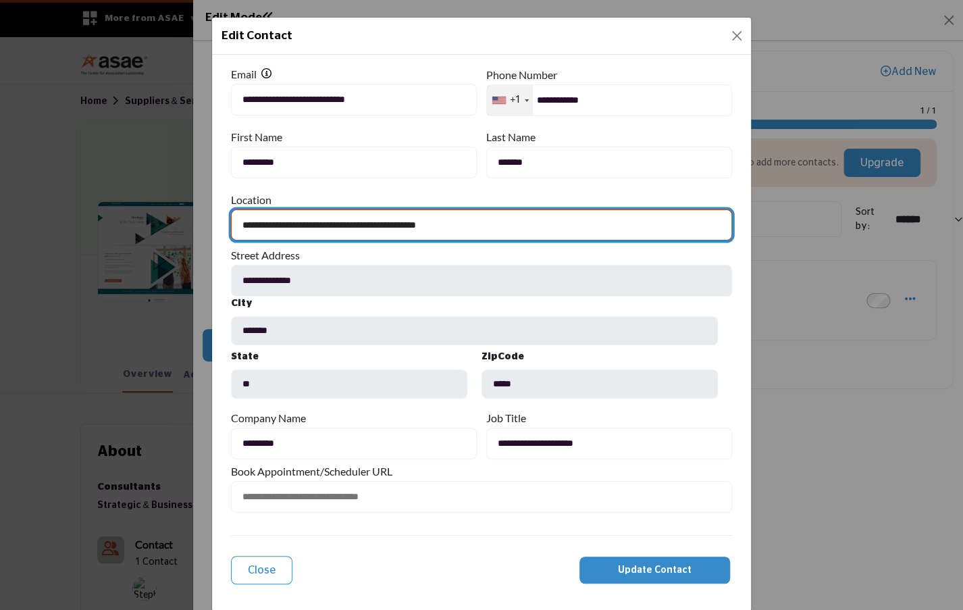
click at [294, 220] on select "**********" at bounding box center [481, 225] width 501 height 32
select select
click at [231, 241] on select "**********" at bounding box center [481, 225] width 501 height 32
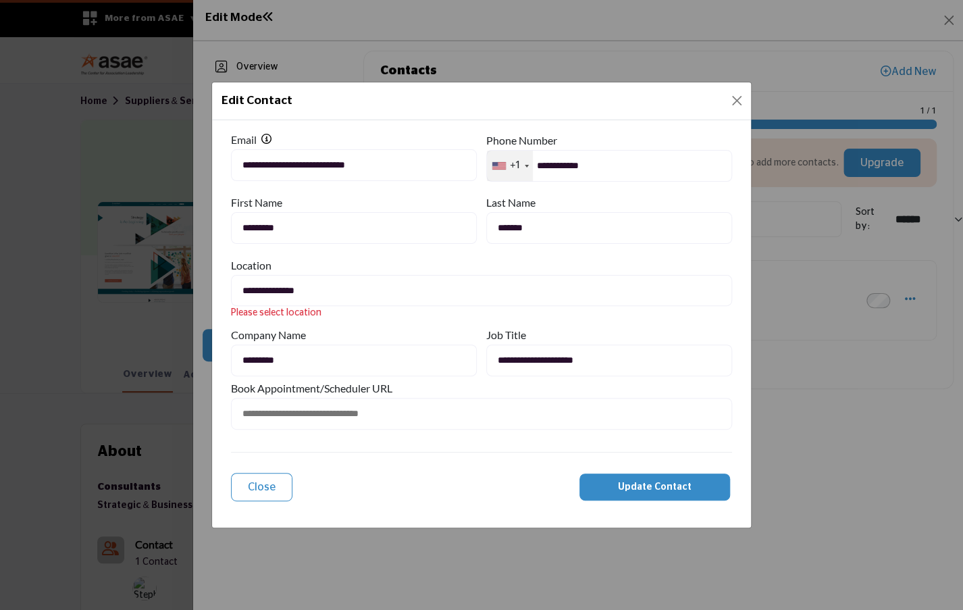
click at [655, 492] on button "Update Contact" at bounding box center [654, 486] width 151 height 27
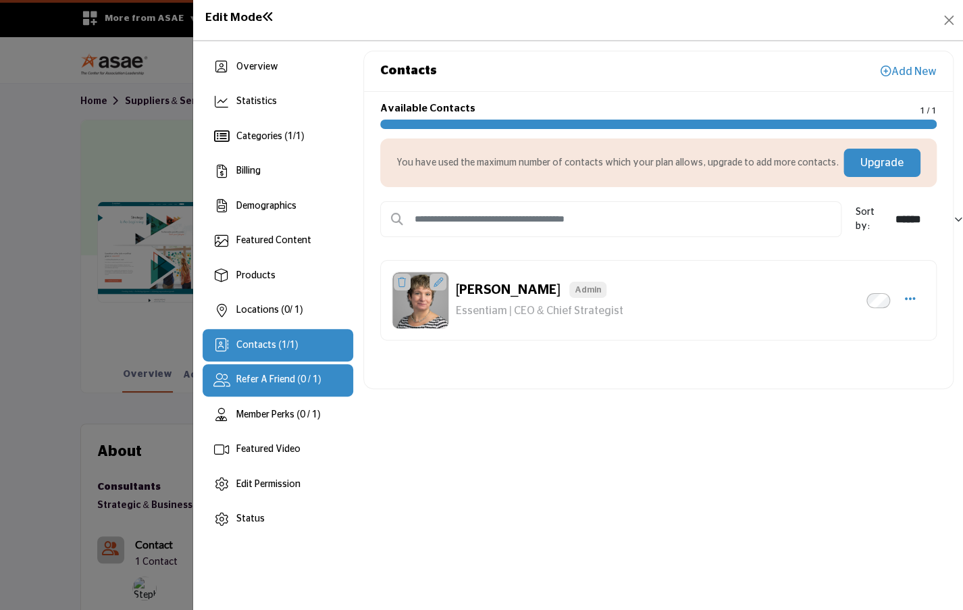
click at [259, 388] on div "Refer A Friend (0 / 1)" at bounding box center [278, 380] width 150 height 32
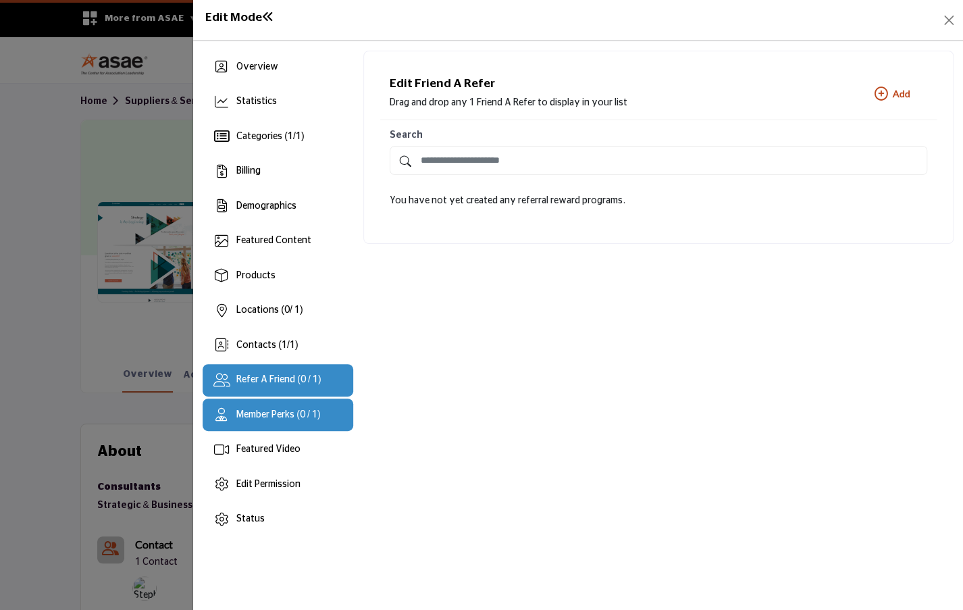
click at [259, 421] on div "Member Perks (0 / 1)" at bounding box center [278, 414] width 150 height 32
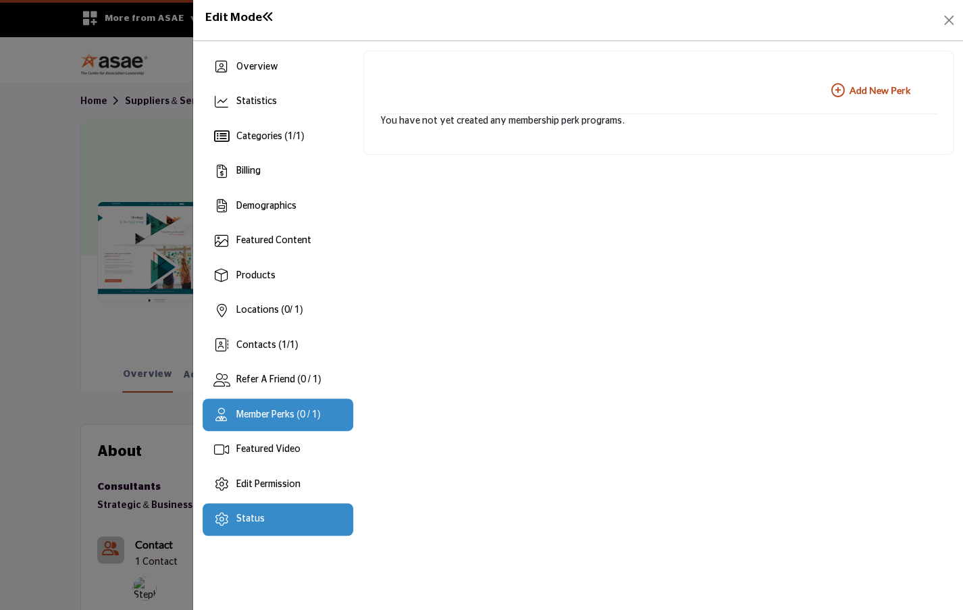
click at [243, 522] on span "Status" at bounding box center [250, 518] width 28 height 9
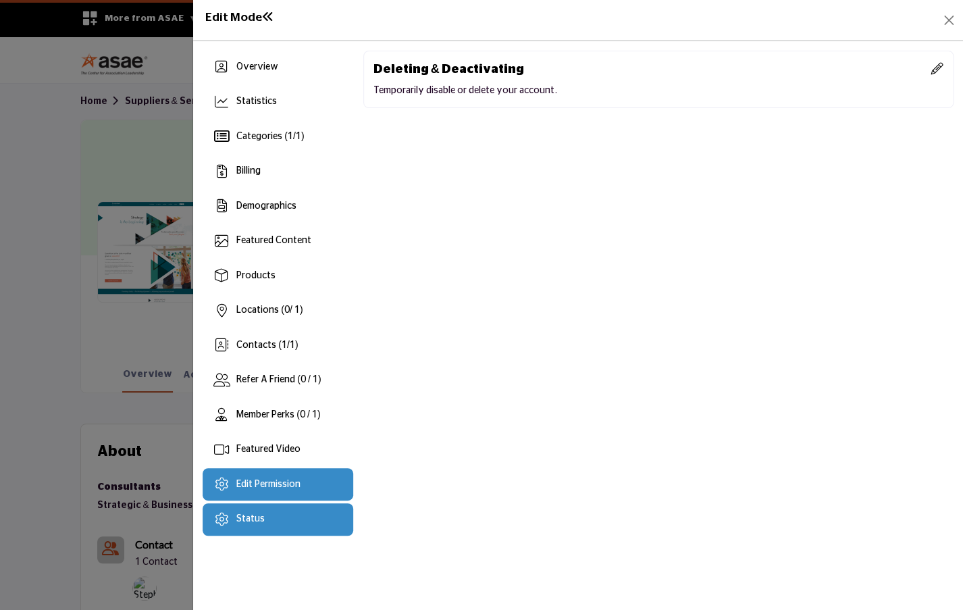
click at [262, 487] on span "Edit Permission" at bounding box center [268, 483] width 64 height 9
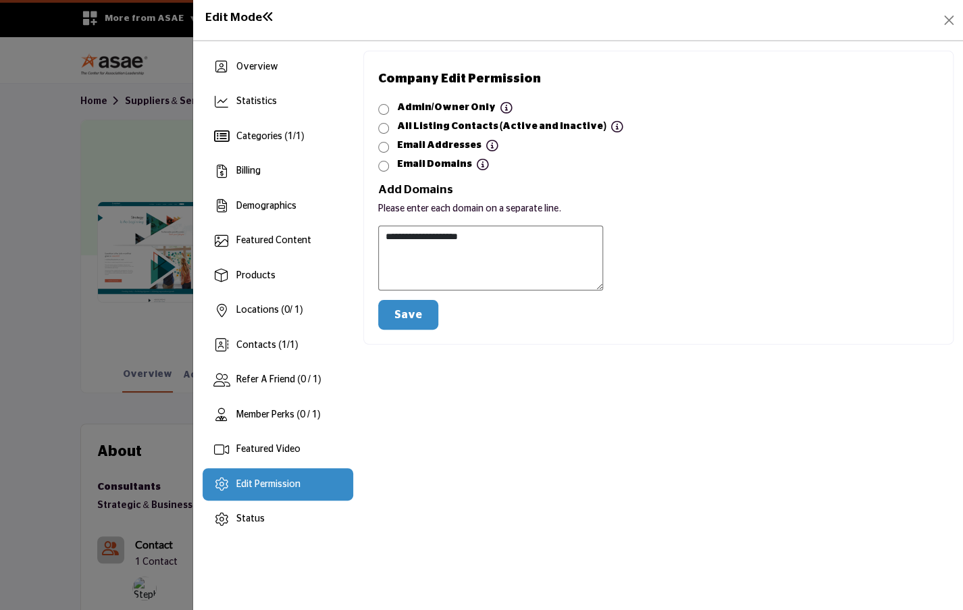
click at [410, 318] on button "Save" at bounding box center [408, 315] width 60 height 30
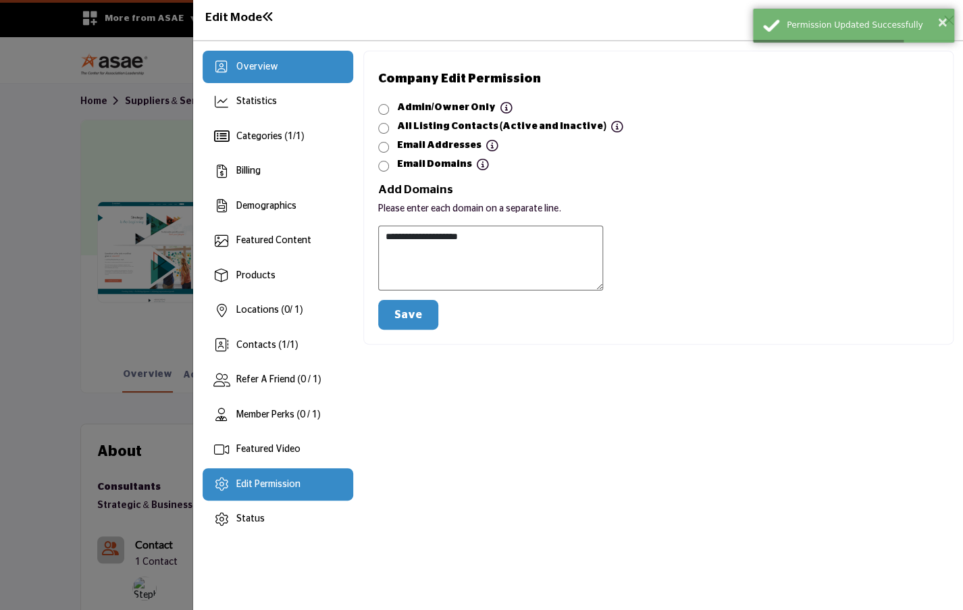
click at [251, 68] on span "Overview" at bounding box center [257, 66] width 42 height 9
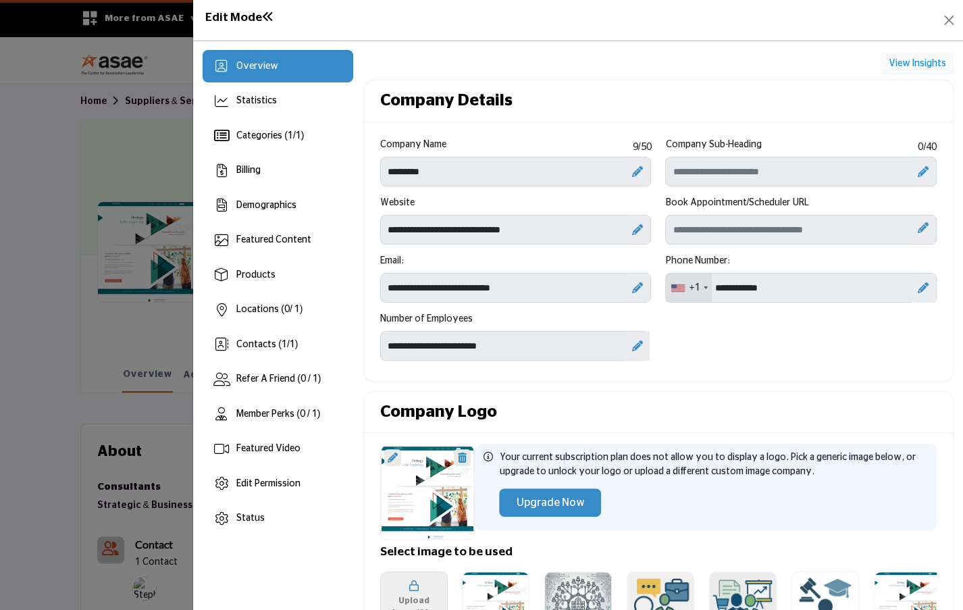
click at [632, 226] on icon at bounding box center [637, 229] width 11 height 11
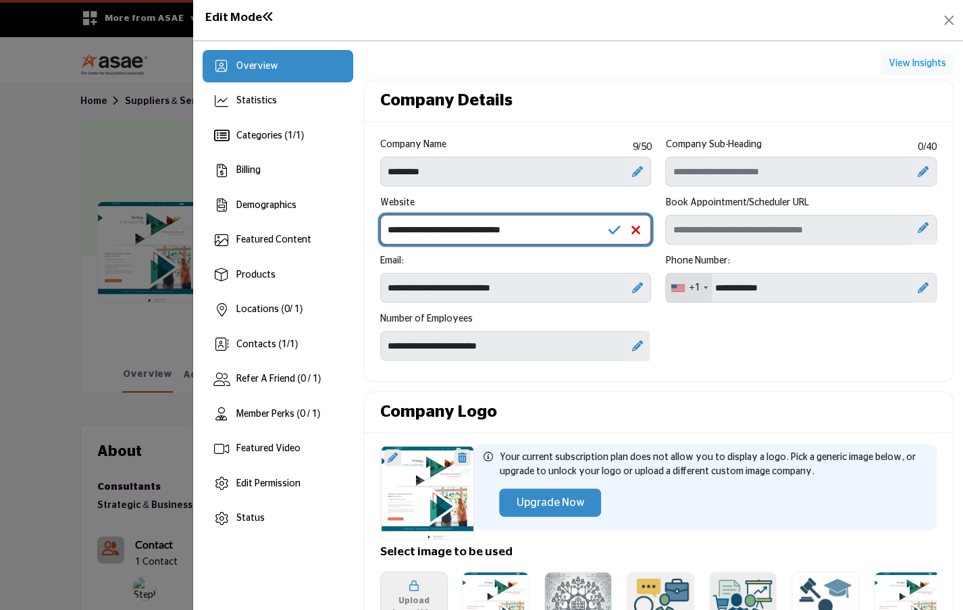
drag, startPoint x: 481, startPoint y: 227, endPoint x: 516, endPoint y: 225, distance: 35.2
click at [516, 225] on input "**********" at bounding box center [515, 230] width 271 height 30
type input "**********"
click at [610, 226] on icon at bounding box center [614, 231] width 12 height 14
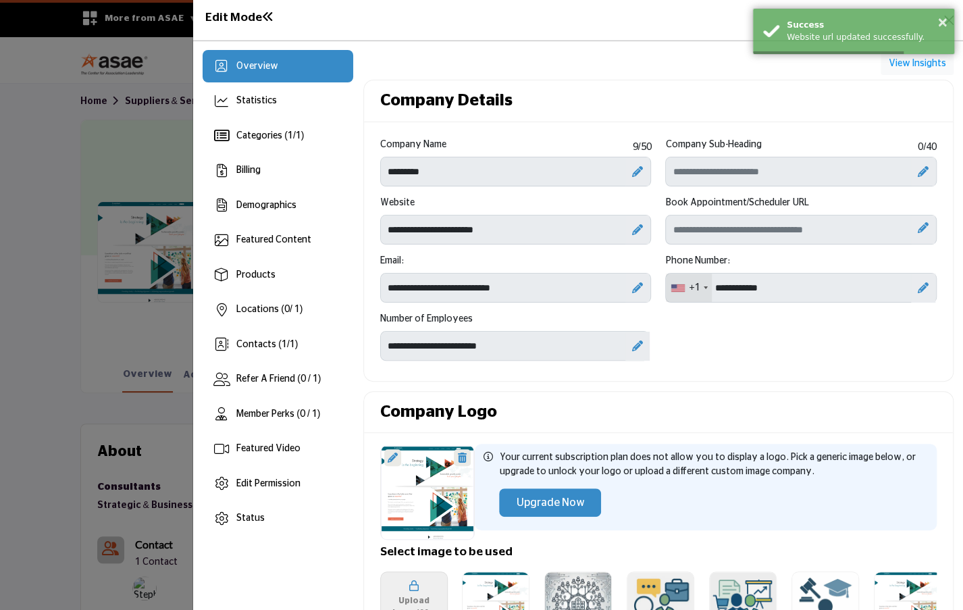
click at [412, 373] on div "Company Name 9 /50 ********* Company Sub-Heading 0 /40" at bounding box center [658, 254] width 589 height 254
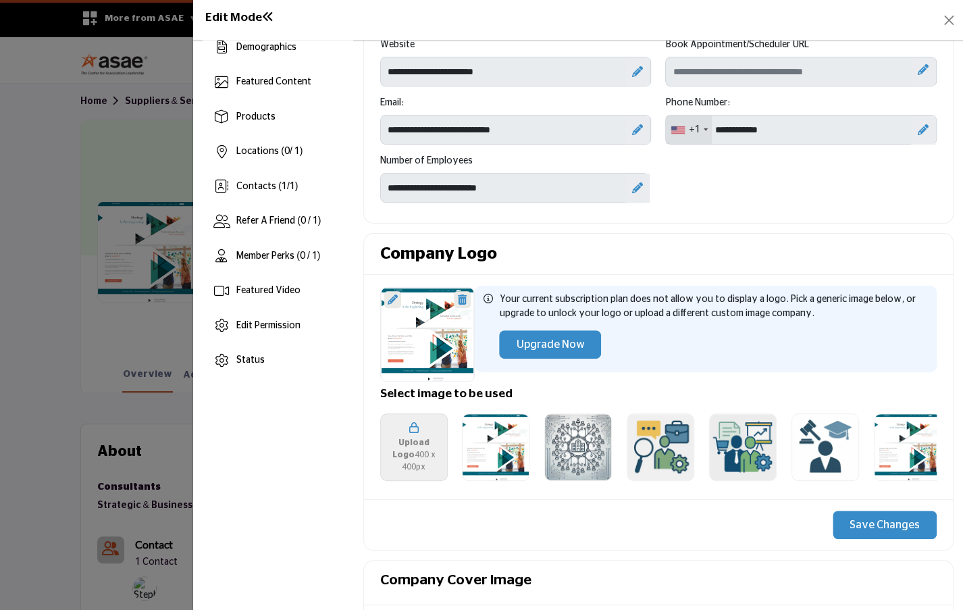
scroll to position [135, 0]
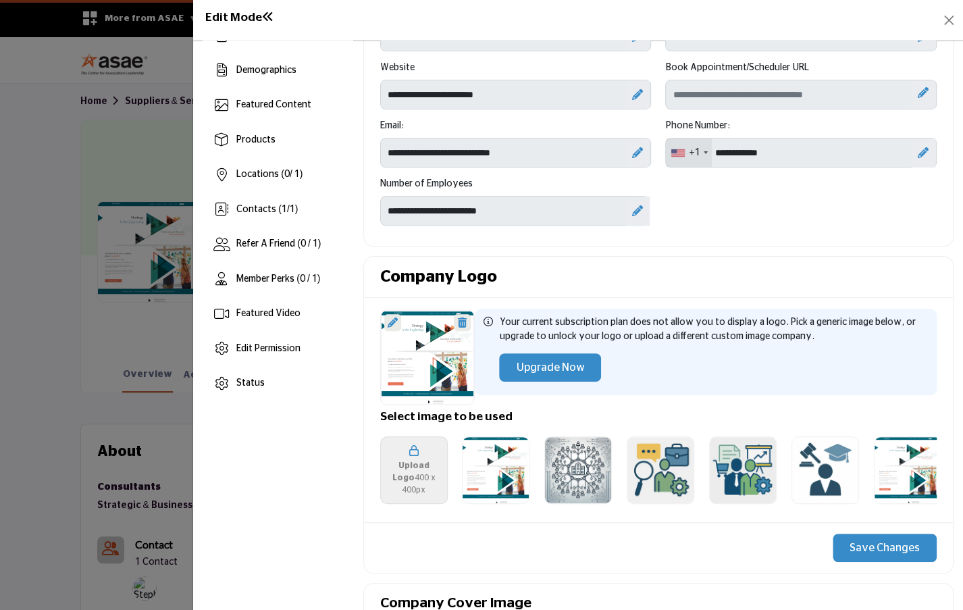
click at [873, 540] on button "Save Changes" at bounding box center [885, 548] width 104 height 28
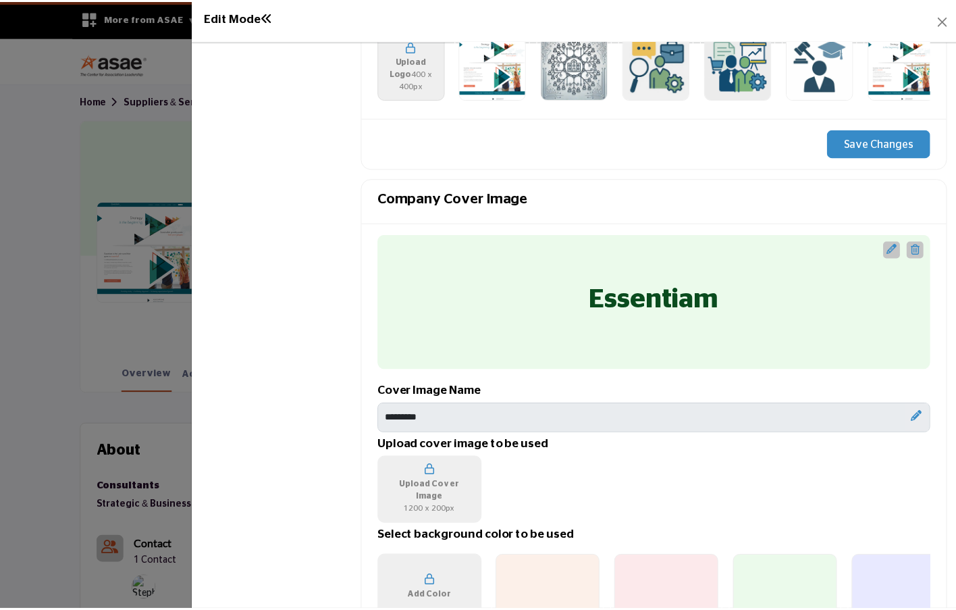
scroll to position [338, 0]
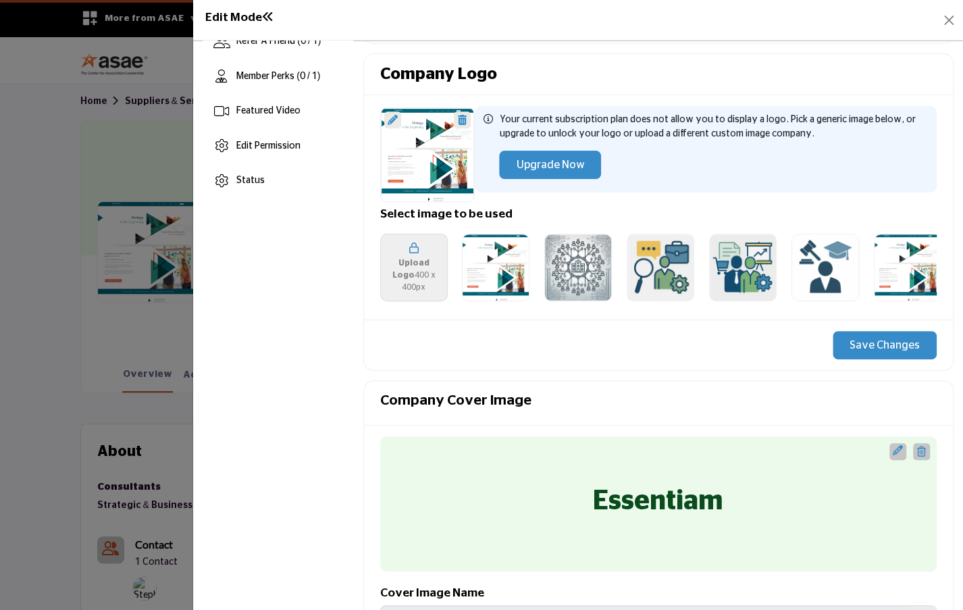
click at [247, 18] on h1 "Edit Mode" at bounding box center [239, 18] width 69 height 14
click at [954, 20] on button "Close" at bounding box center [948, 20] width 19 height 19
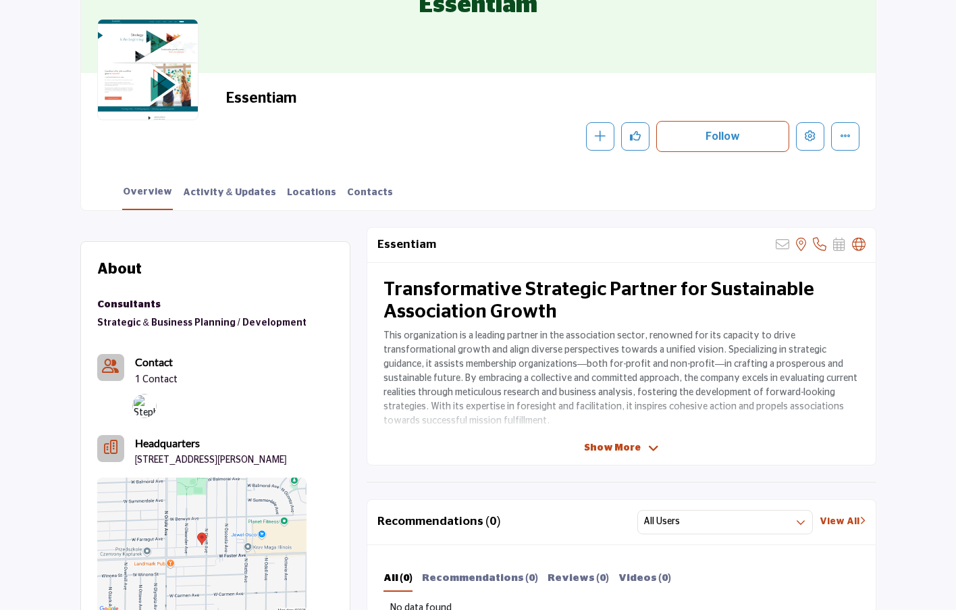
scroll to position [203, 0]
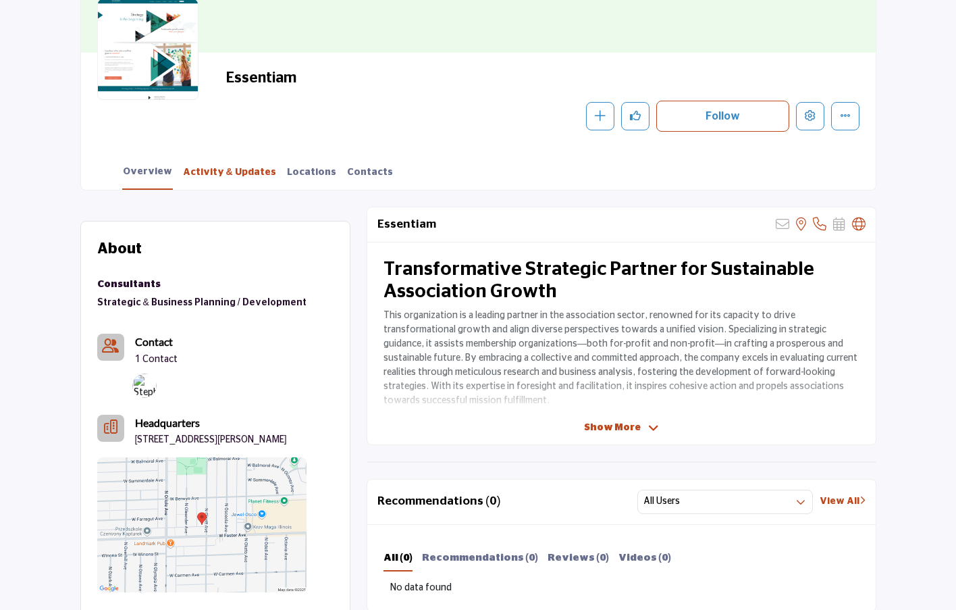
click at [226, 175] on link "Activity & Updates" at bounding box center [229, 177] width 95 height 24
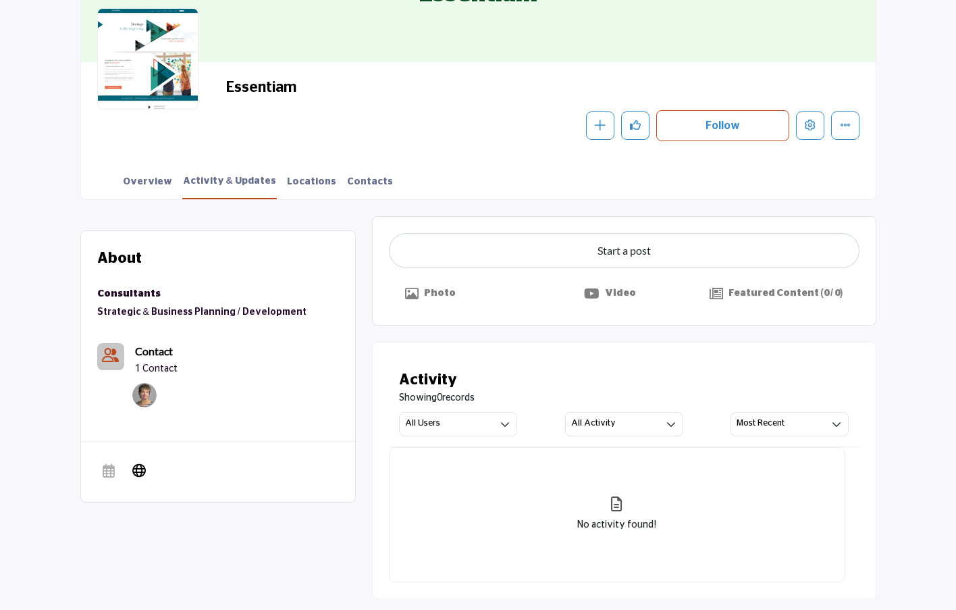
scroll to position [203, 0]
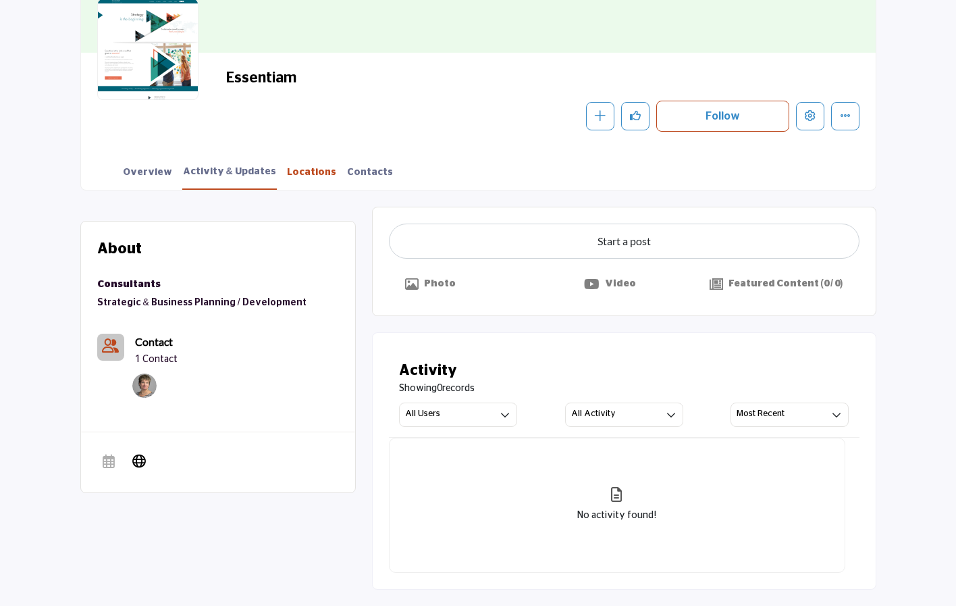
click at [289, 175] on link "Locations" at bounding box center [311, 177] width 51 height 24
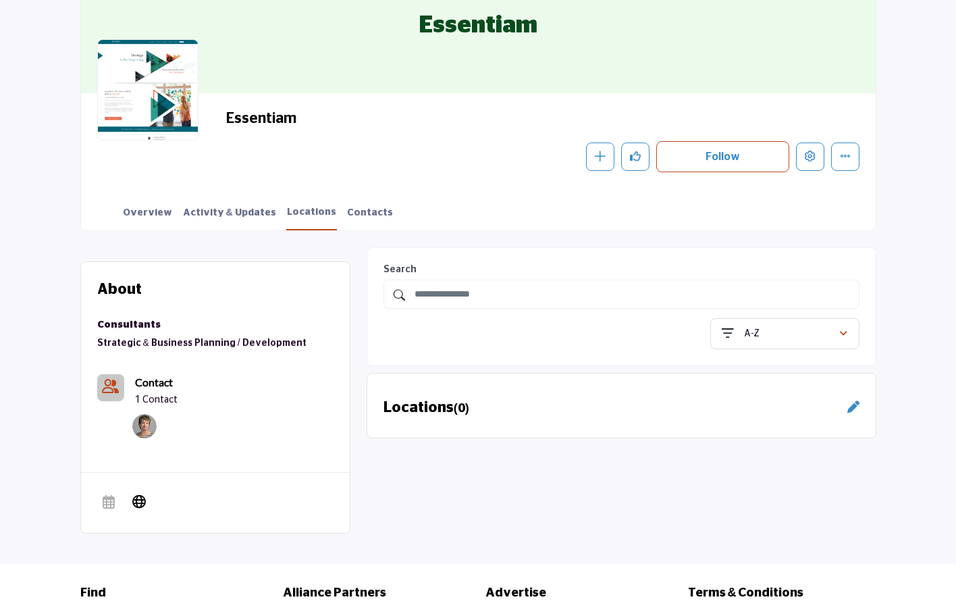
scroll to position [135, 0]
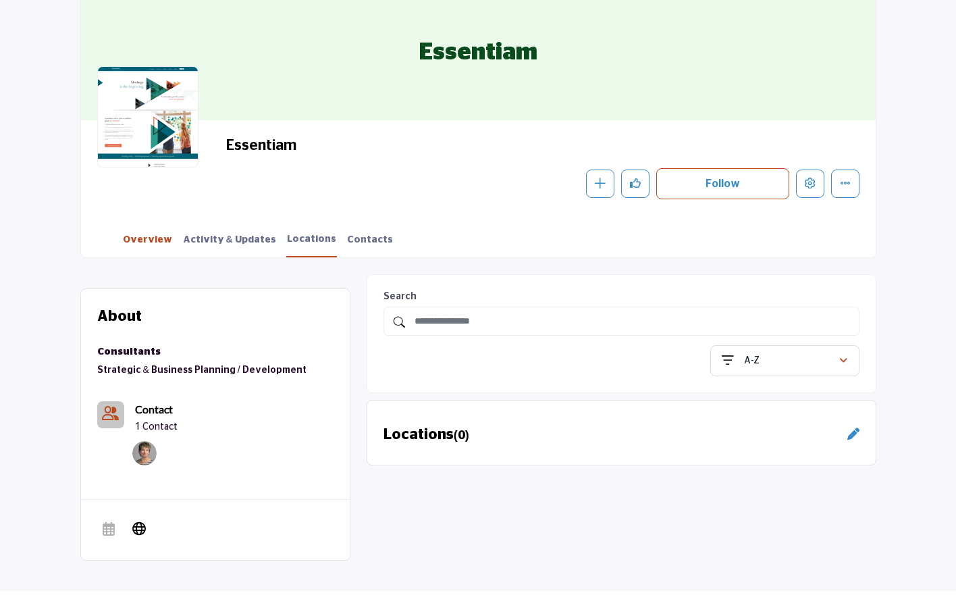
click at [138, 236] on link "Overview" at bounding box center [147, 245] width 51 height 24
